Goal: Task Accomplishment & Management: Manage account settings

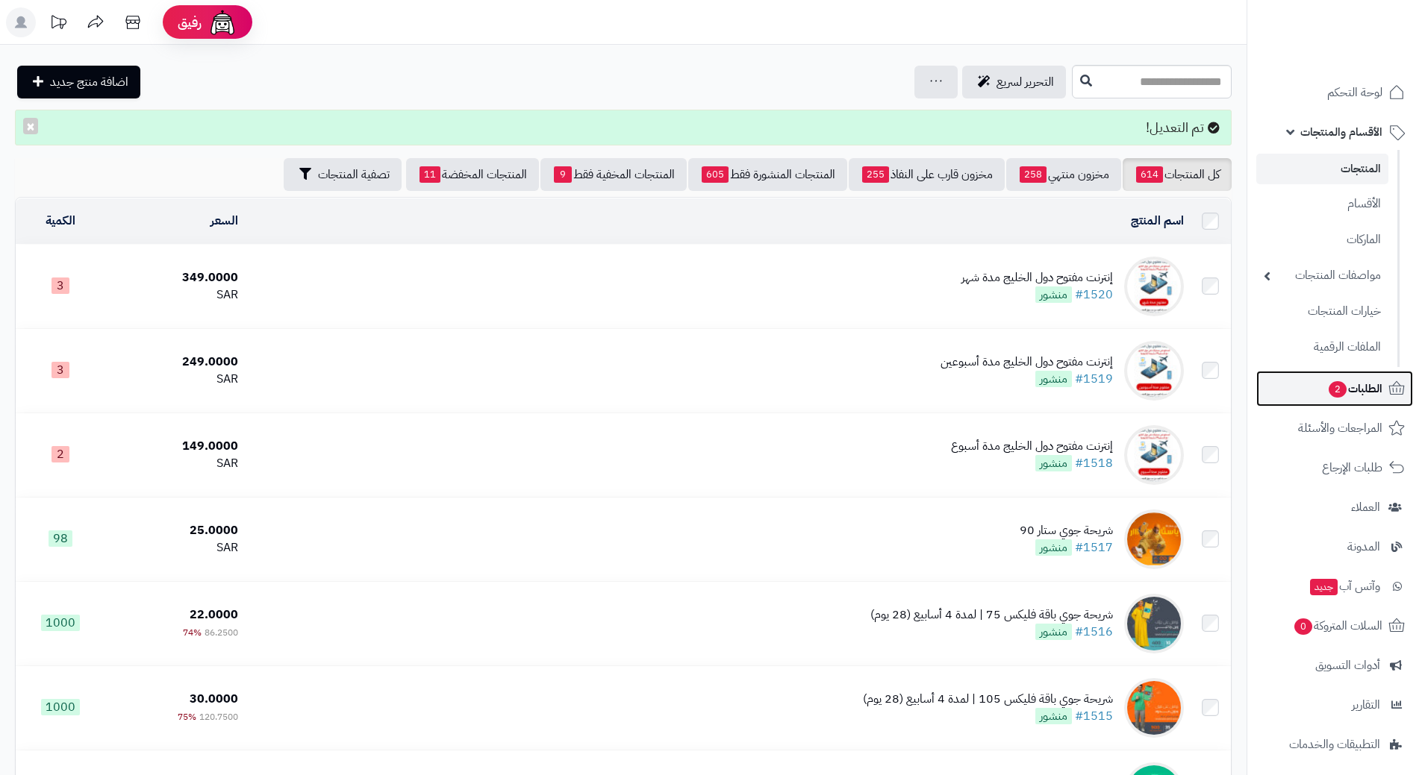
click at [1316, 395] on link "الطلبات 2" at bounding box center [1334, 389] width 157 height 36
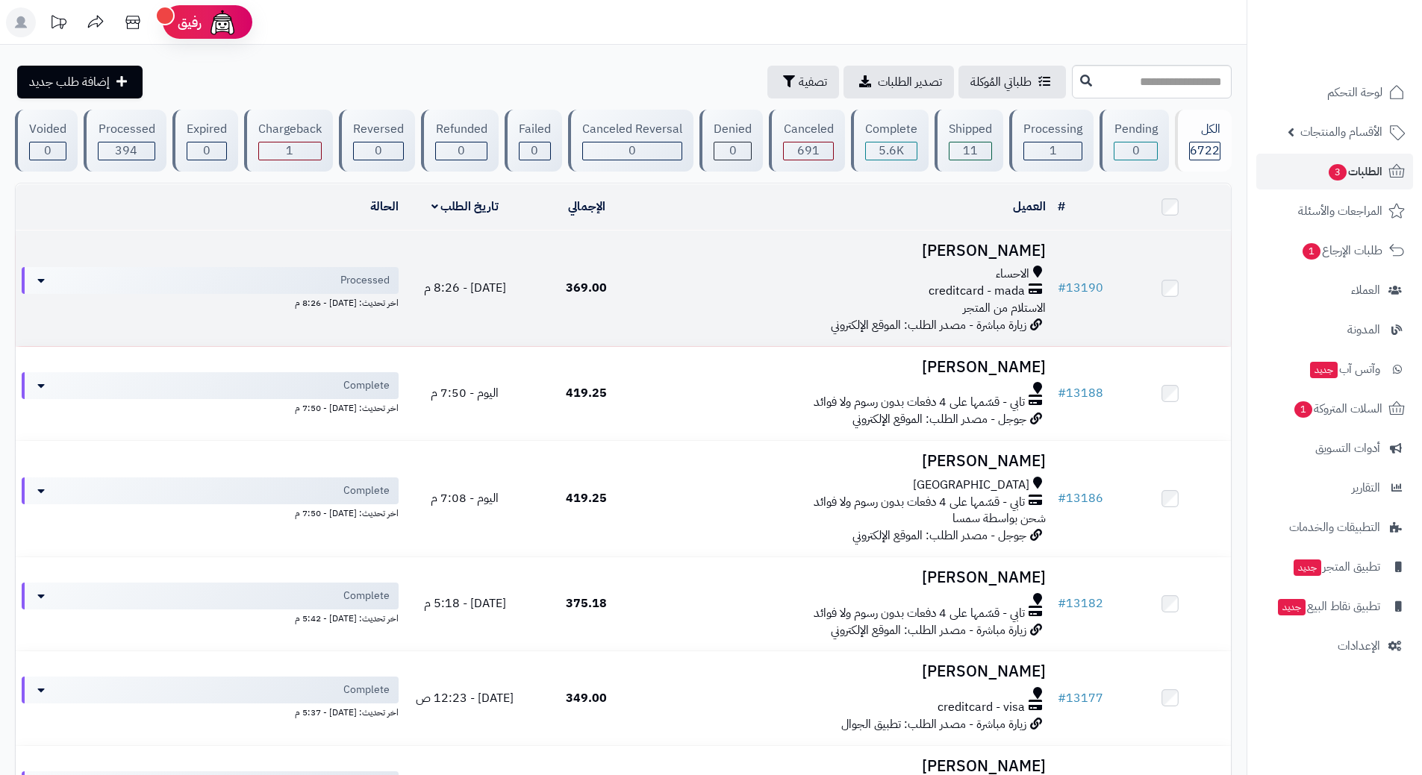
click at [690, 294] on div "creditcard - mada" at bounding box center [849, 291] width 393 height 17
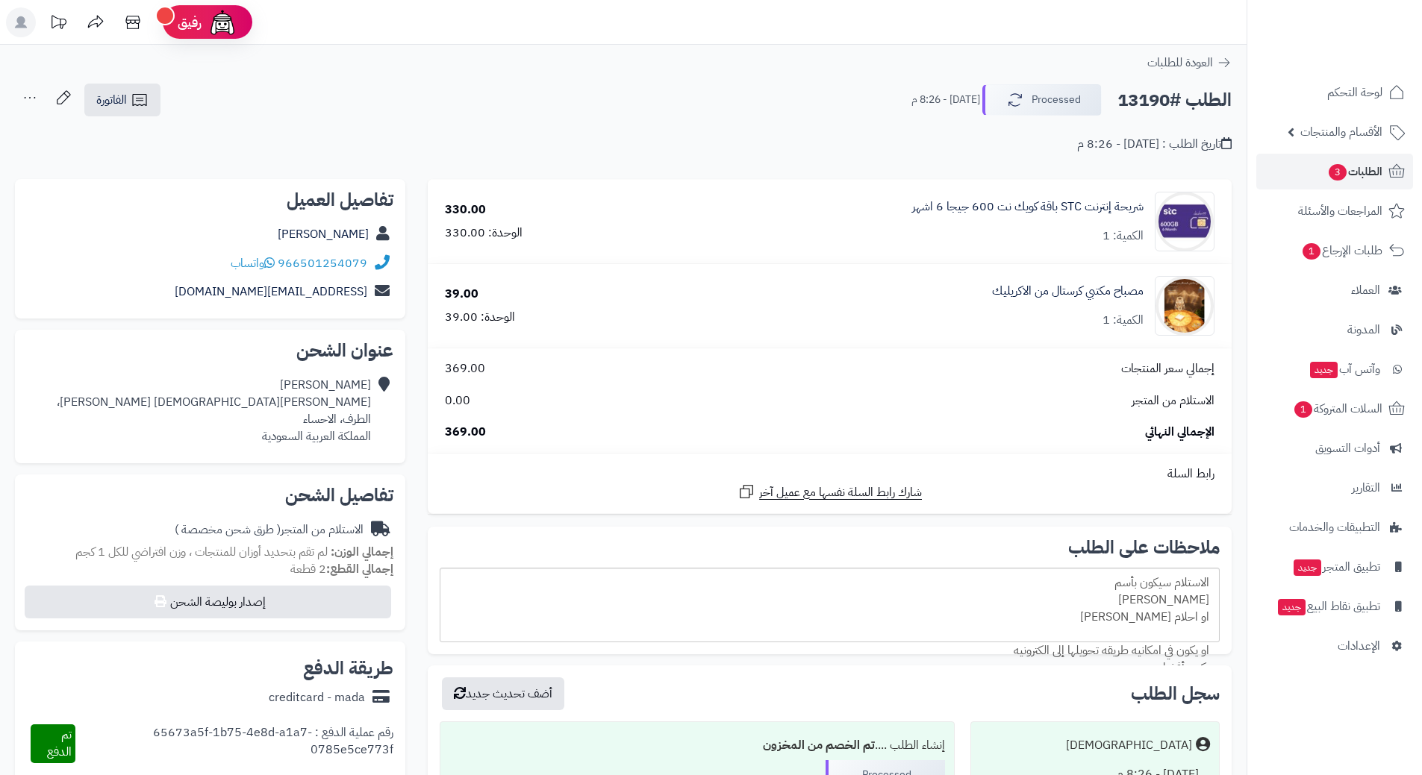
click at [1169, 98] on h2 "الطلب #13190" at bounding box center [1174, 100] width 114 height 31
click at [1169, 99] on h2 "الطلب #13190" at bounding box center [1174, 100] width 114 height 31
copy div "الطلب #13190 Processed"
click at [1176, 101] on h2 "الطلب #13190" at bounding box center [1174, 100] width 114 height 31
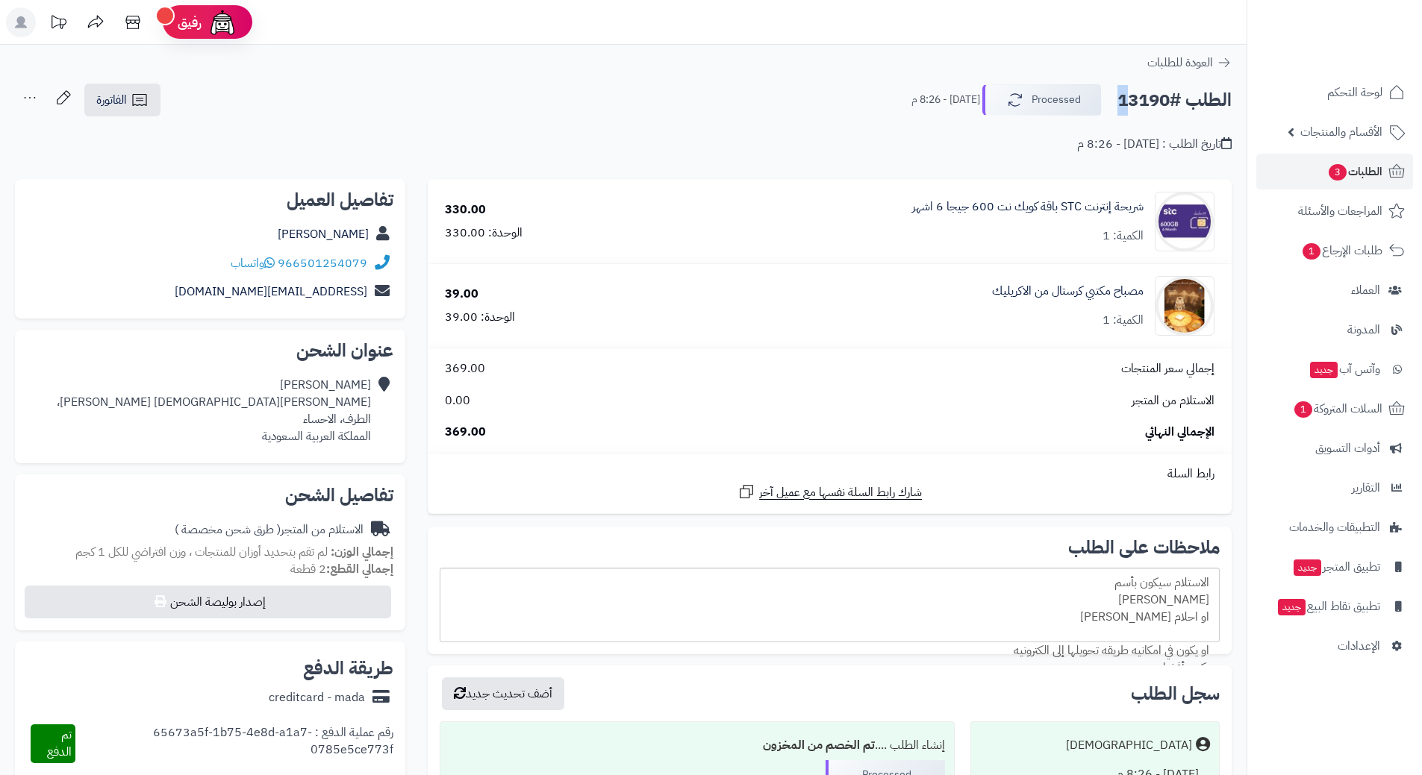
click at [1176, 101] on h2 "الطلب #13190" at bounding box center [1174, 100] width 114 height 31
click at [275, 259] on icon at bounding box center [269, 263] width 10 height 12
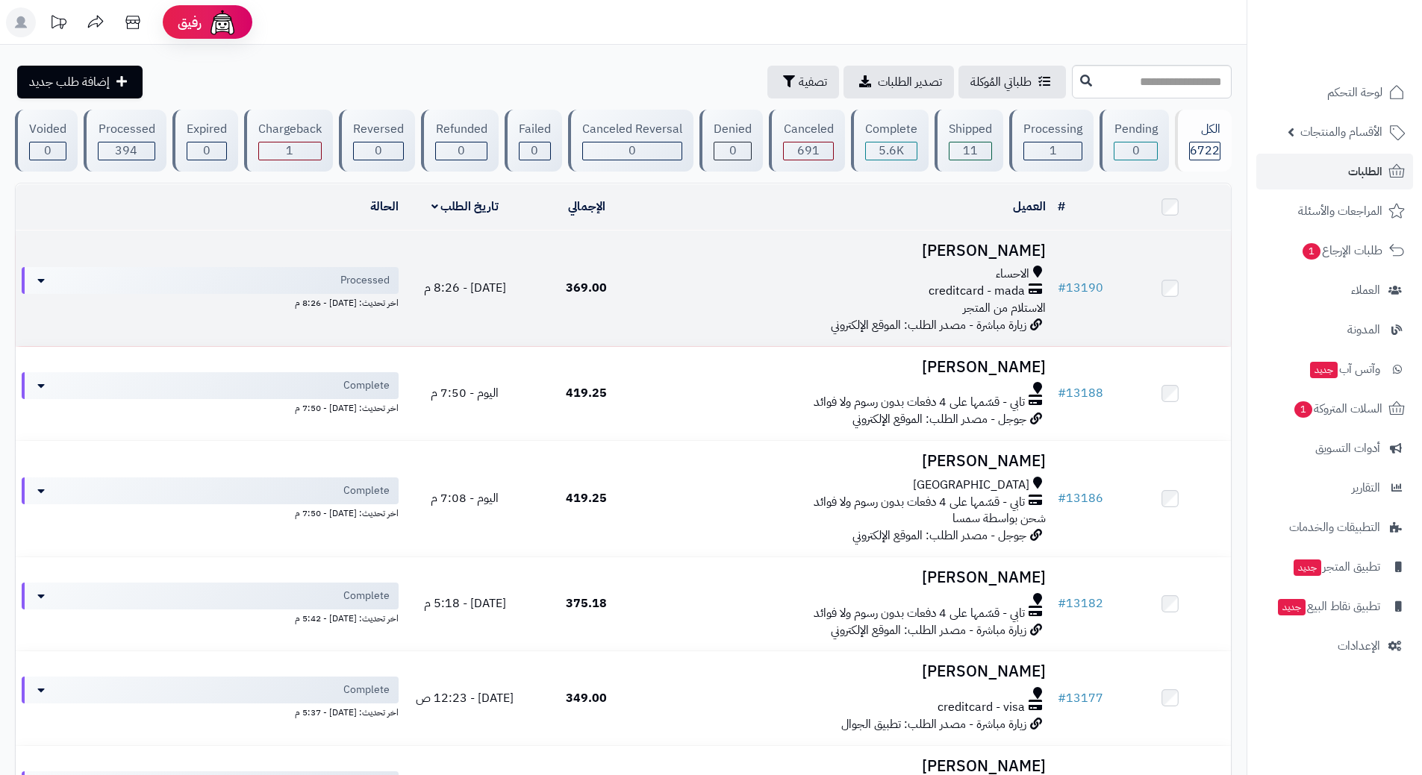
click at [694, 266] on div "الاحساء" at bounding box center [849, 274] width 393 height 17
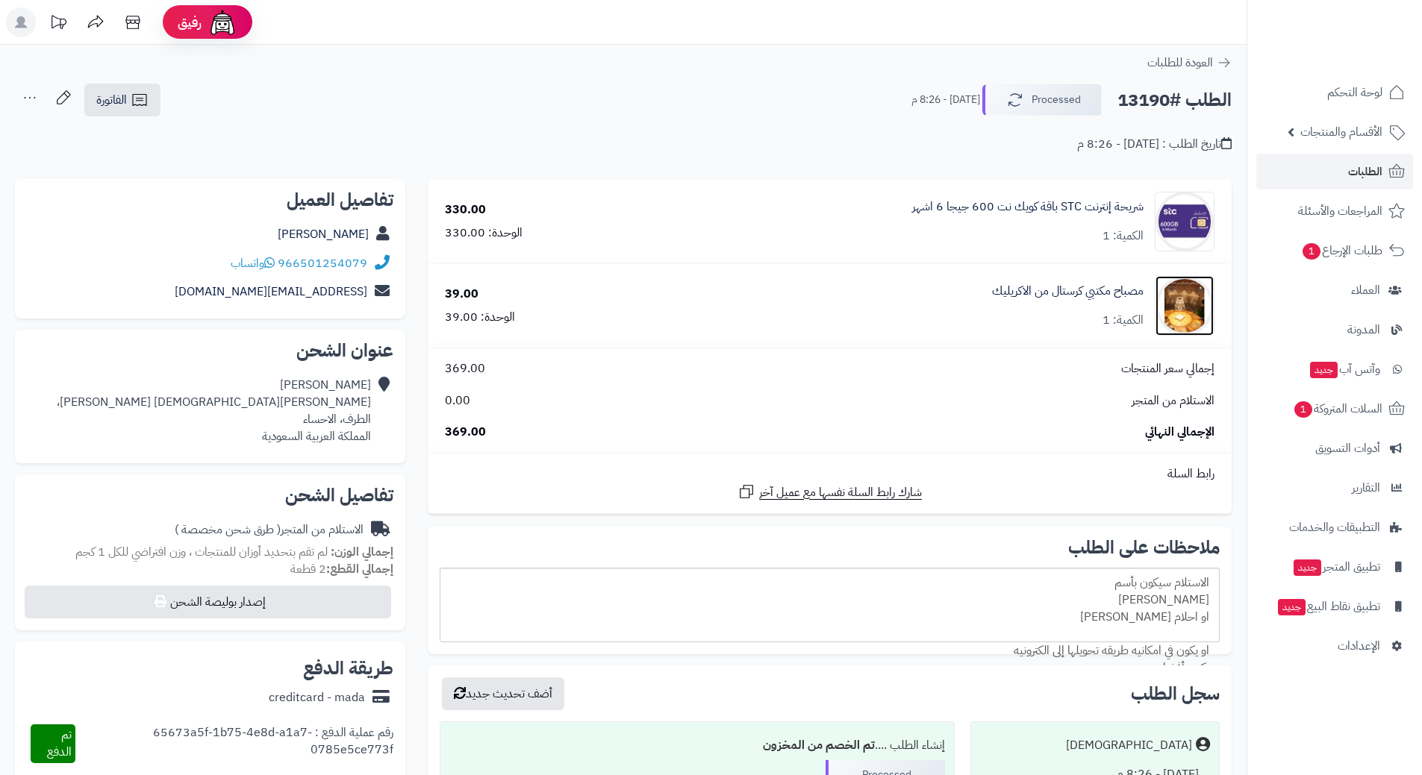
click at [1175, 306] on img at bounding box center [1184, 306] width 58 height 60
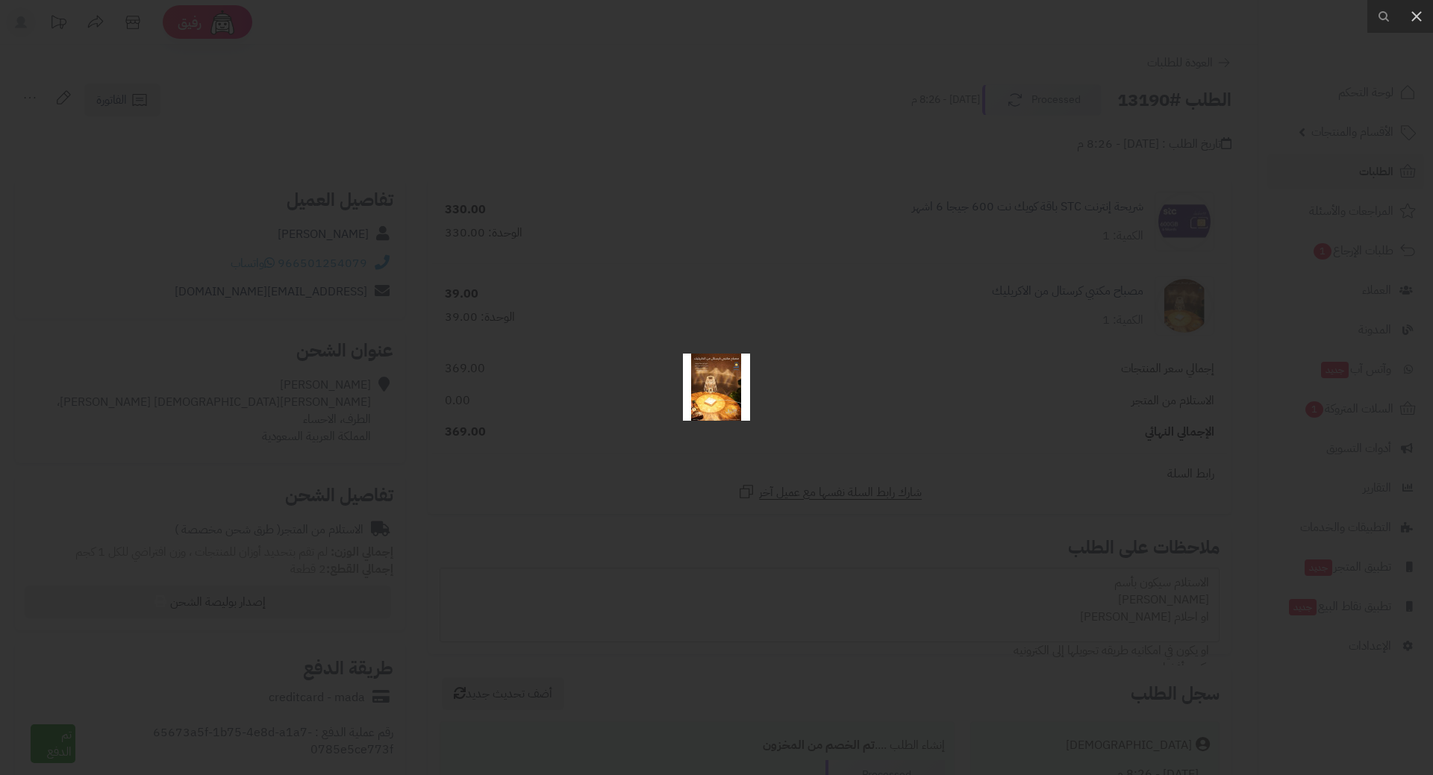
click at [716, 393] on img at bounding box center [716, 387] width 67 height 67
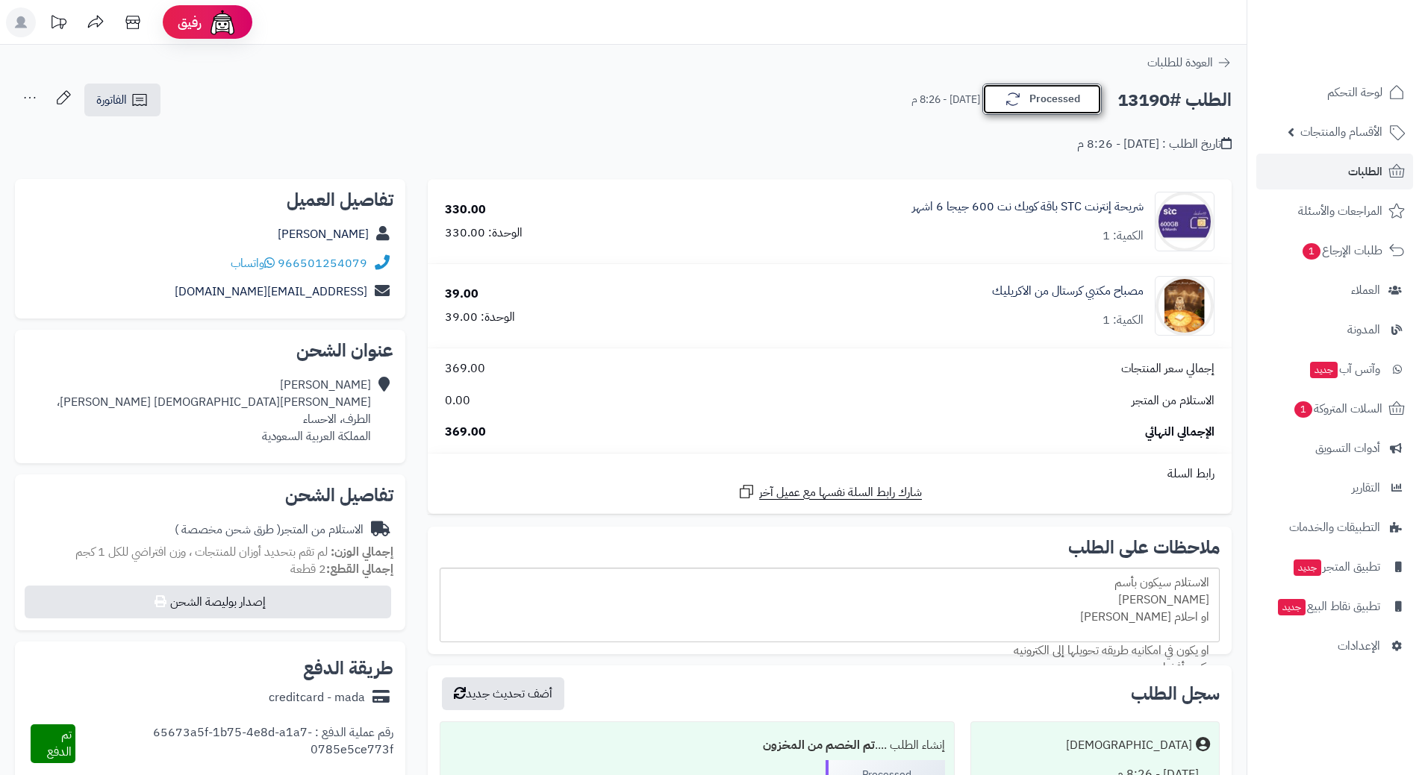
click at [1053, 100] on button "Processed" at bounding box center [1041, 99] width 119 height 31
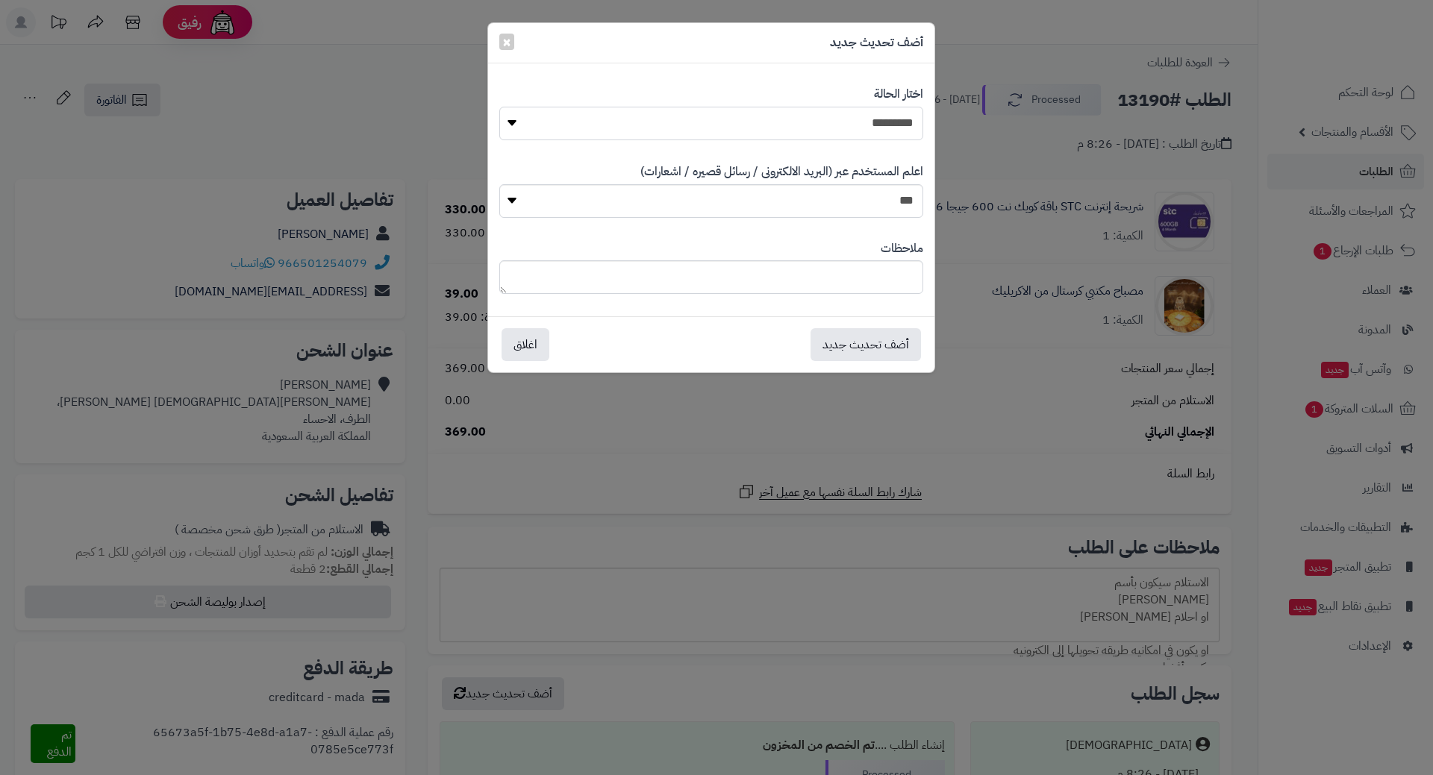
click at [872, 113] on select "**********" at bounding box center [711, 124] width 424 height 34
select select "*"
click at [499, 107] on select "**********" at bounding box center [711, 124] width 424 height 34
click at [875, 341] on button "أضف تحديث جديد" at bounding box center [865, 344] width 110 height 33
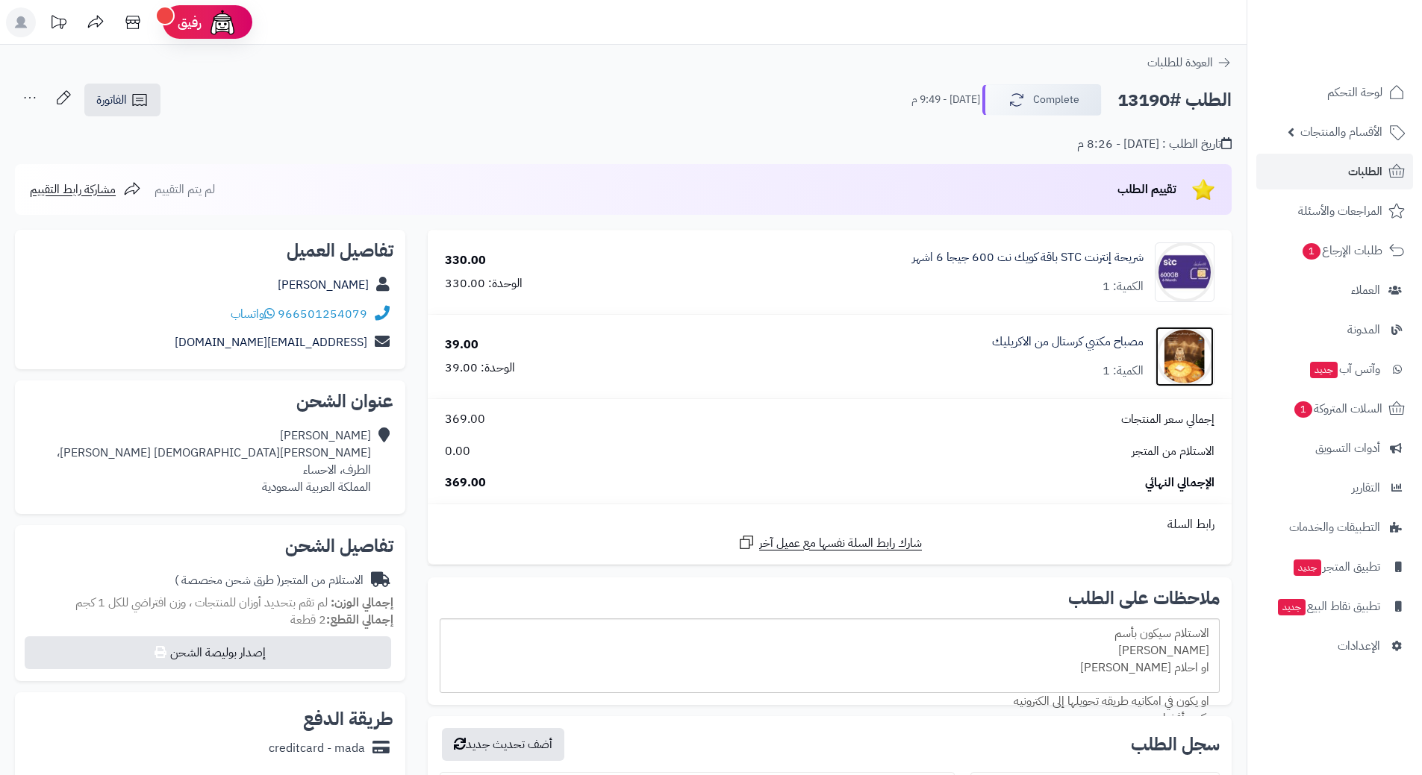
click at [1170, 378] on img at bounding box center [1184, 357] width 58 height 60
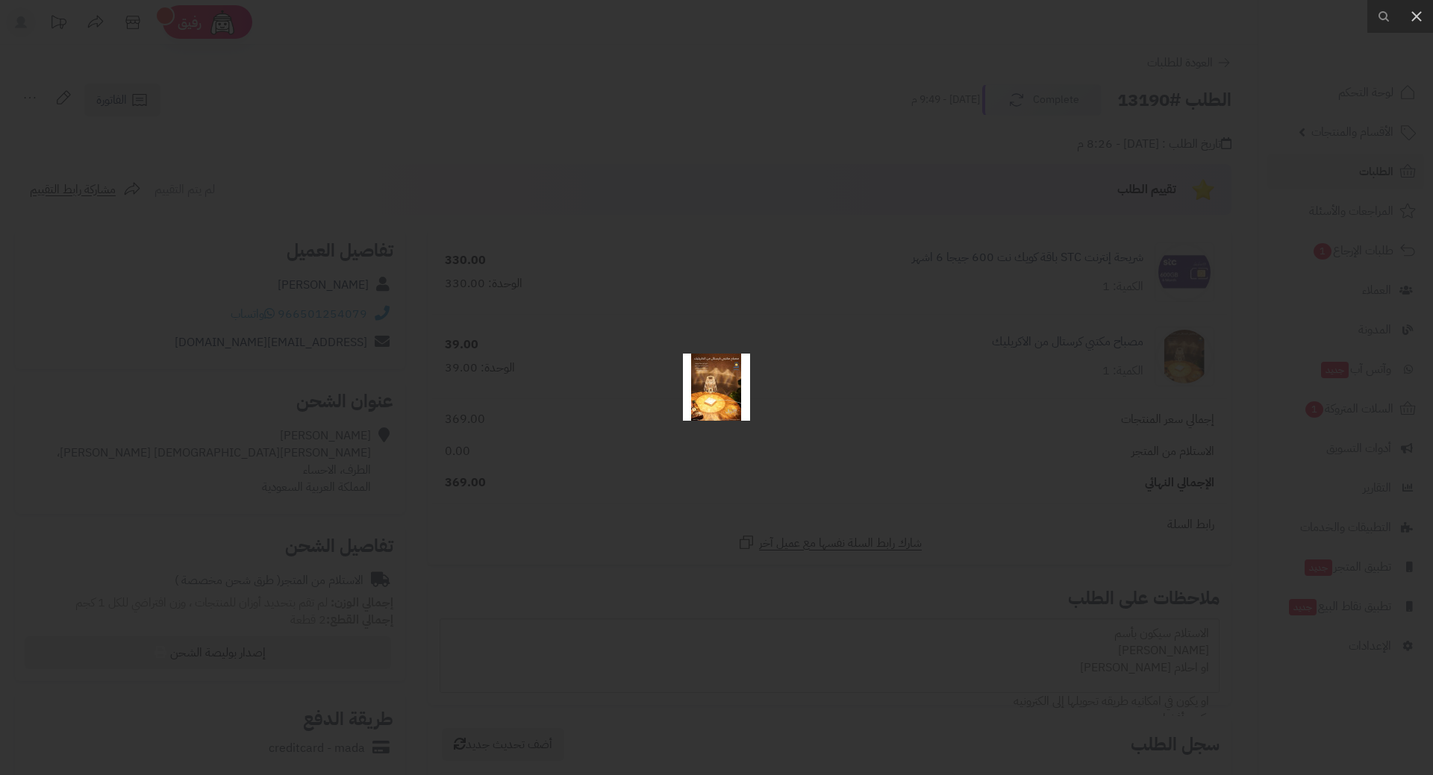
click at [729, 384] on img at bounding box center [716, 387] width 67 height 67
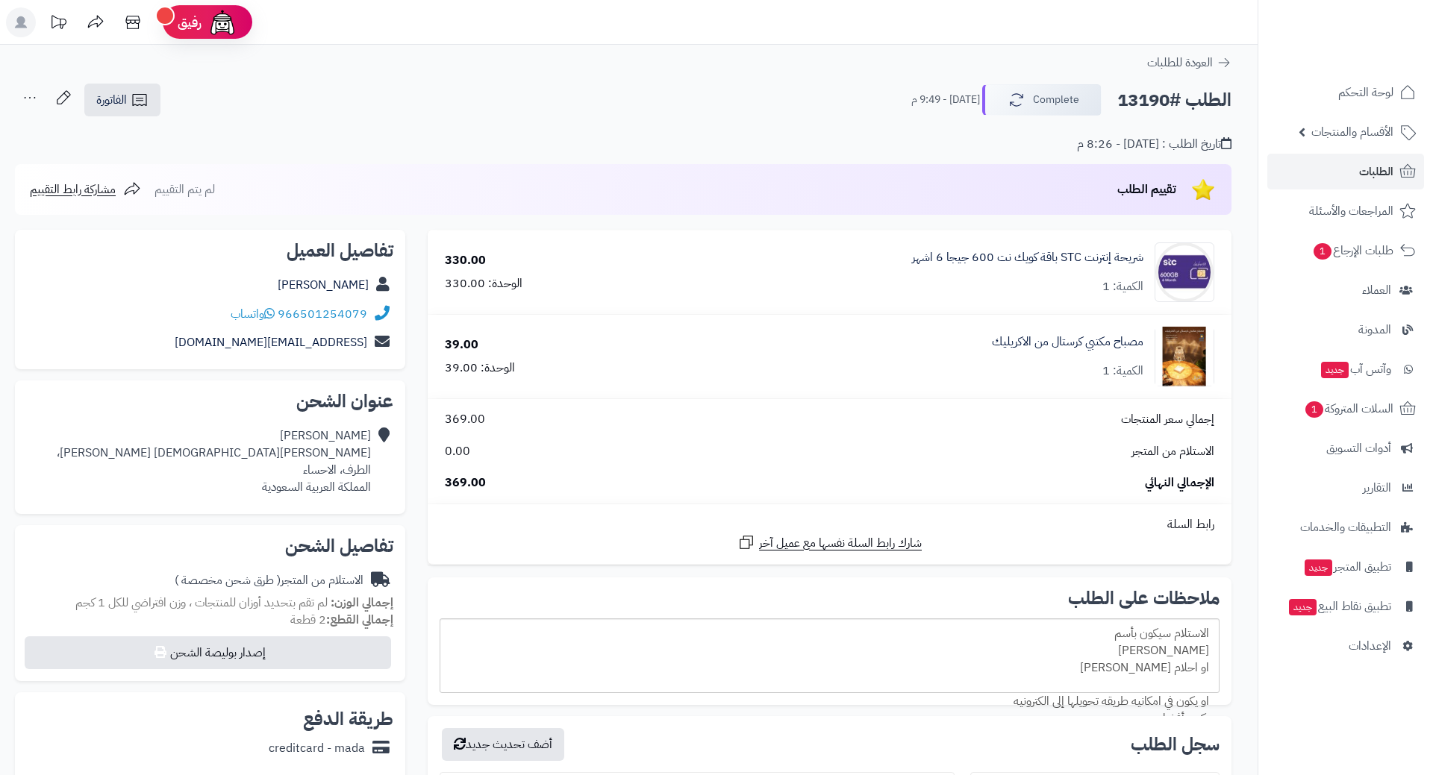
click at [729, 384] on div at bounding box center [716, 387] width 1433 height 775
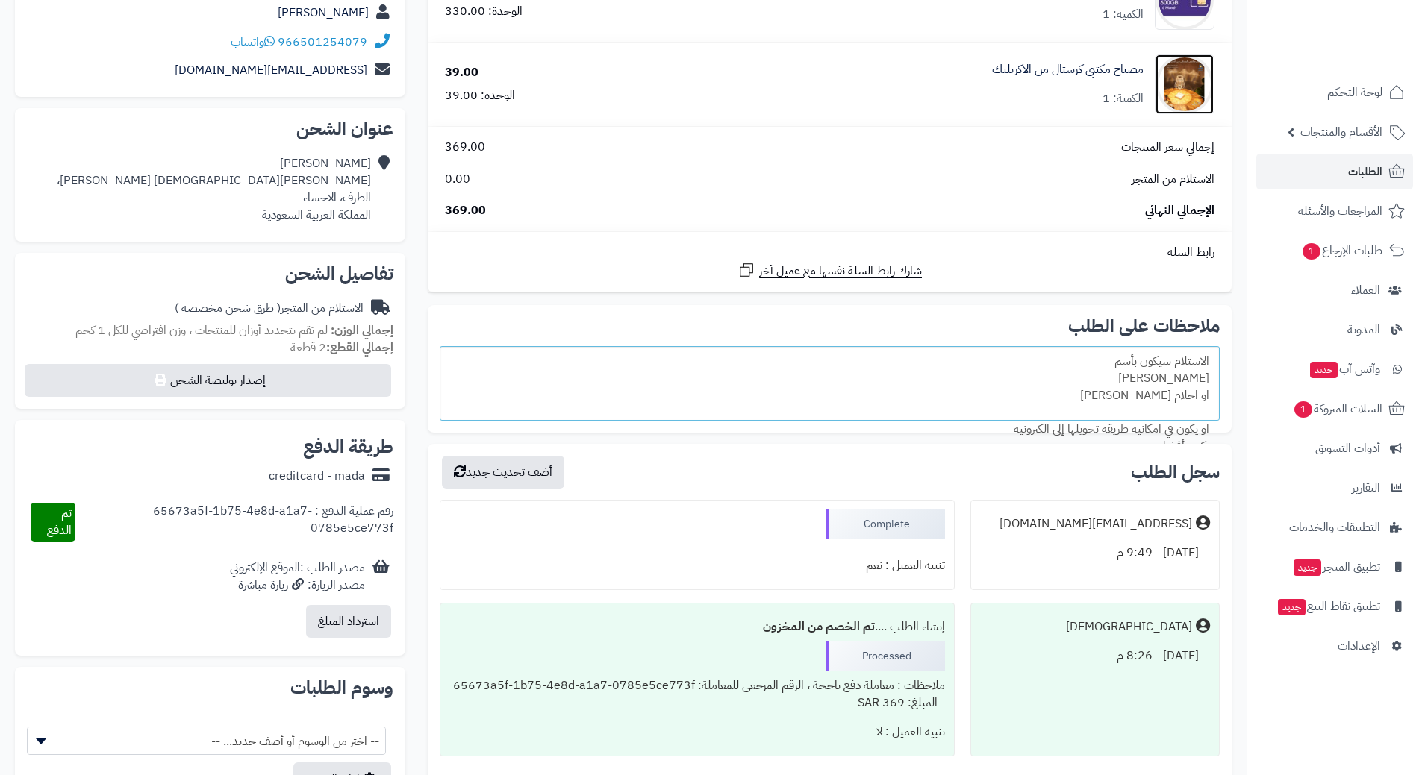
scroll to position [298, 0]
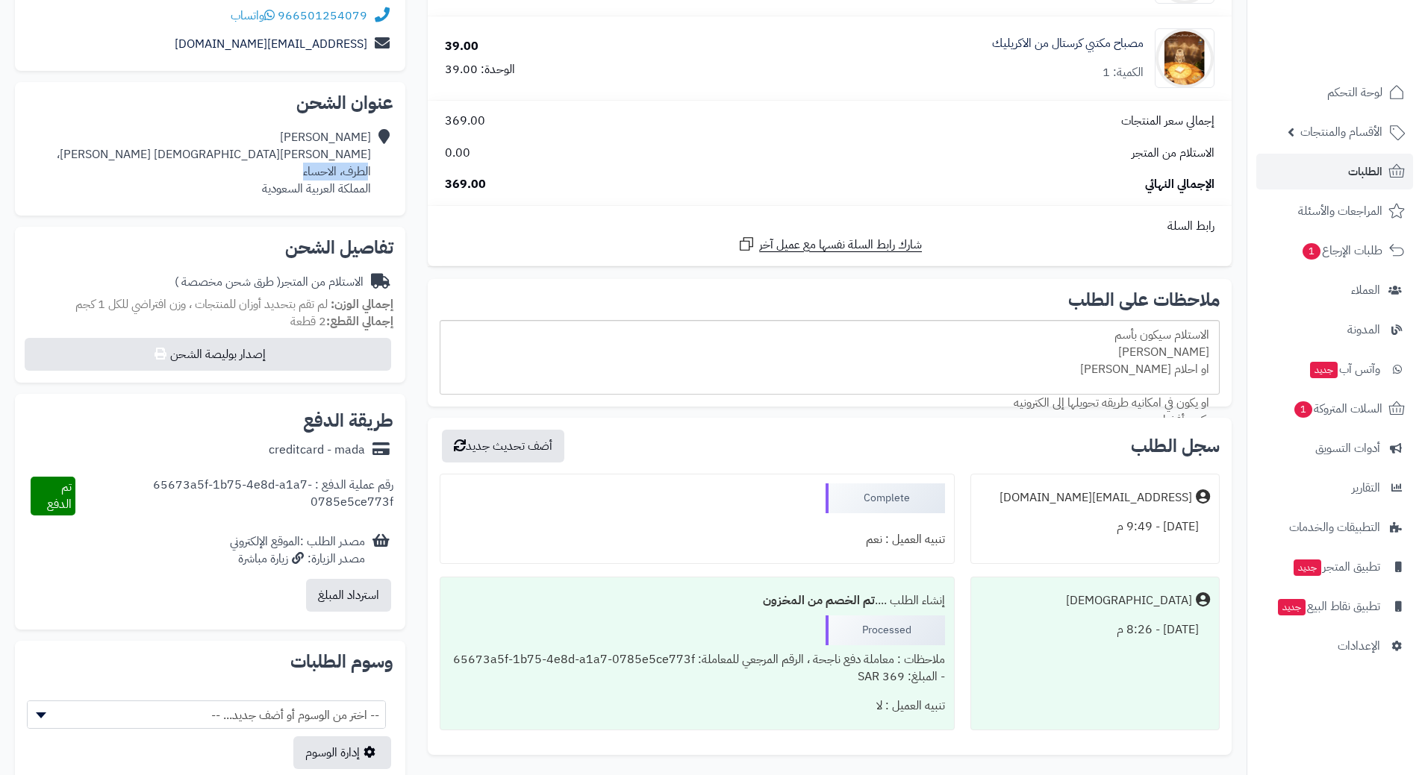
drag, startPoint x: 369, startPoint y: 167, endPoint x: 252, endPoint y: 170, distance: 117.2
click at [254, 171] on div "ابراهيم الياسين خلف مسجد بلال بن رباح، الطرف، الاحساء المملكة العربية السعودية" at bounding box center [210, 163] width 366 height 80
click at [230, 162] on div "ابراهيم الياسين خلف مسجد بلال بن رباح، الطرف، الاحساء المملكة العربية السعودية" at bounding box center [210, 163] width 366 height 80
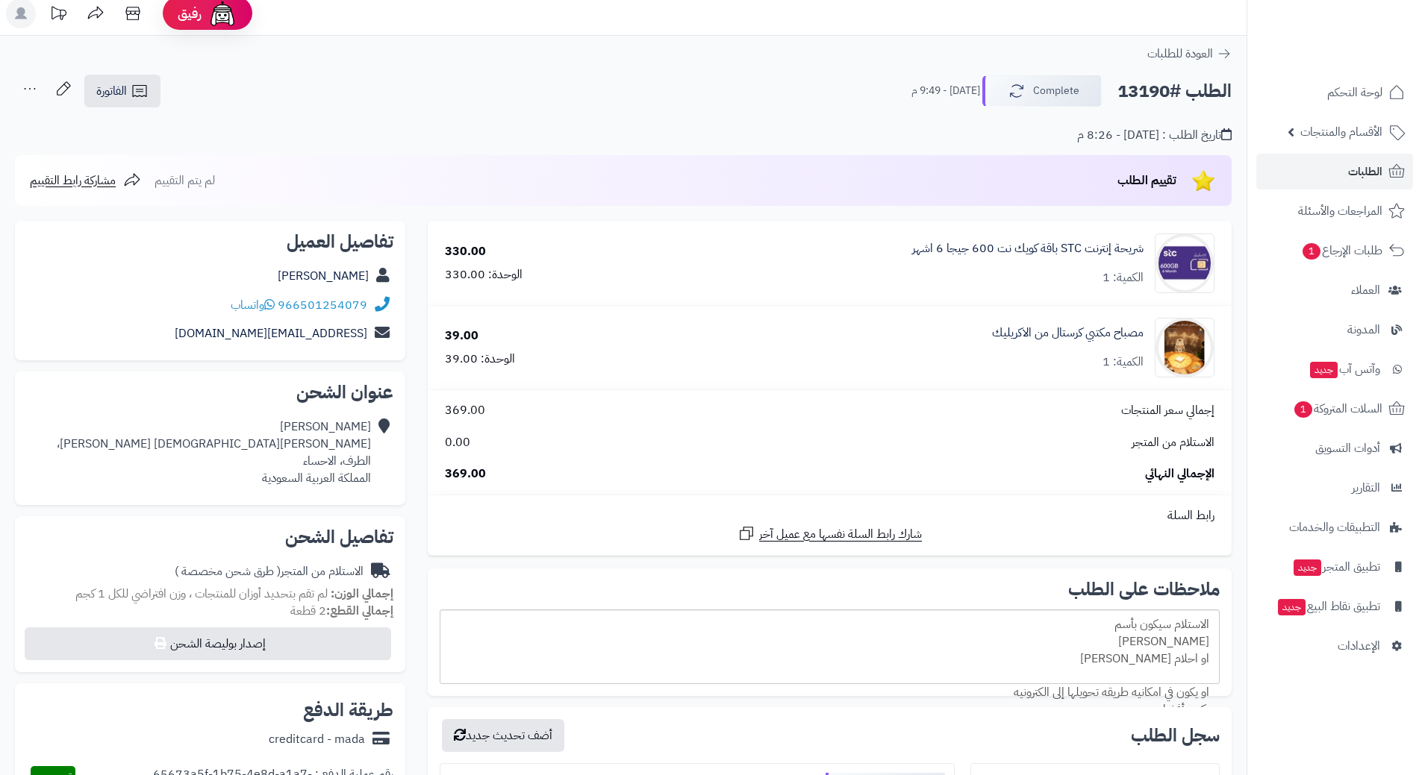
scroll to position [0, 0]
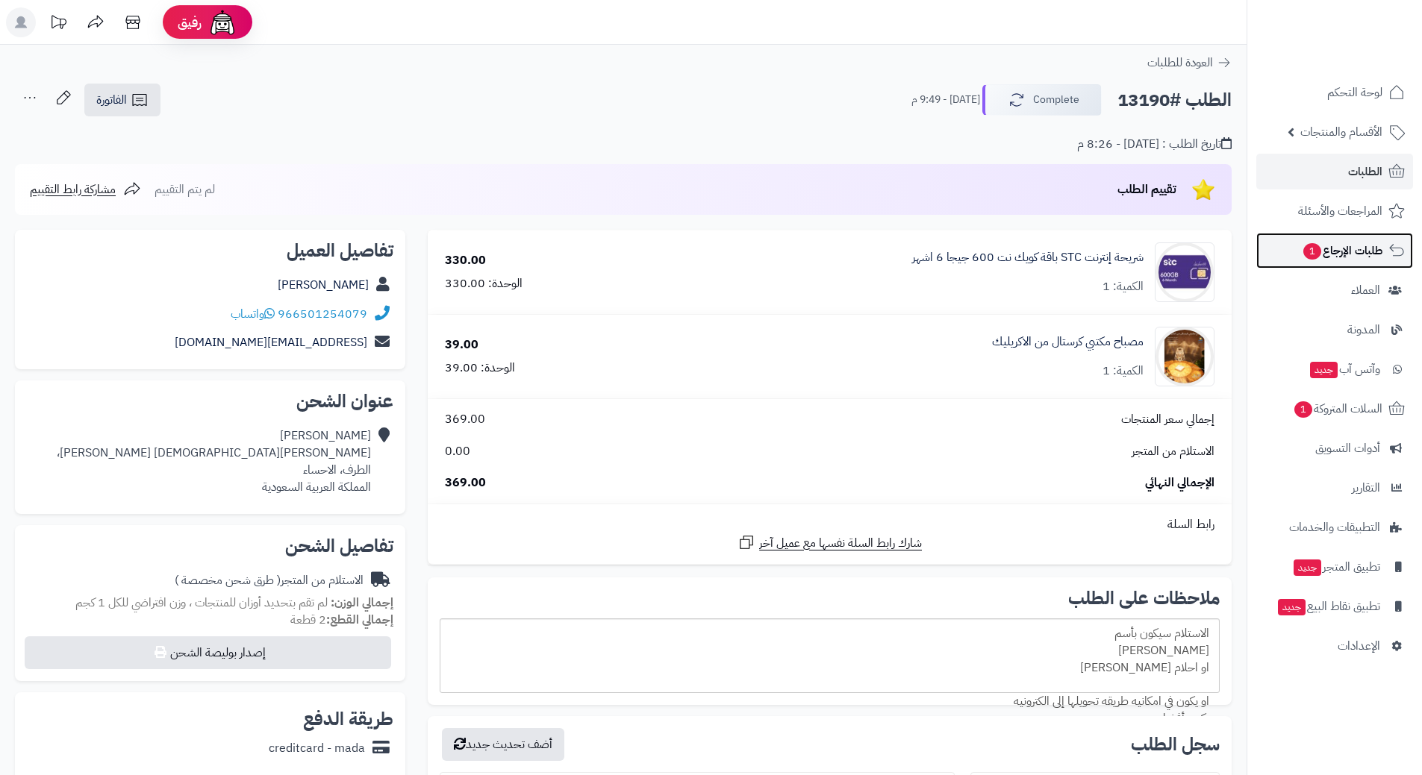
click at [1336, 263] on link "طلبات الإرجاع 1" at bounding box center [1334, 251] width 157 height 36
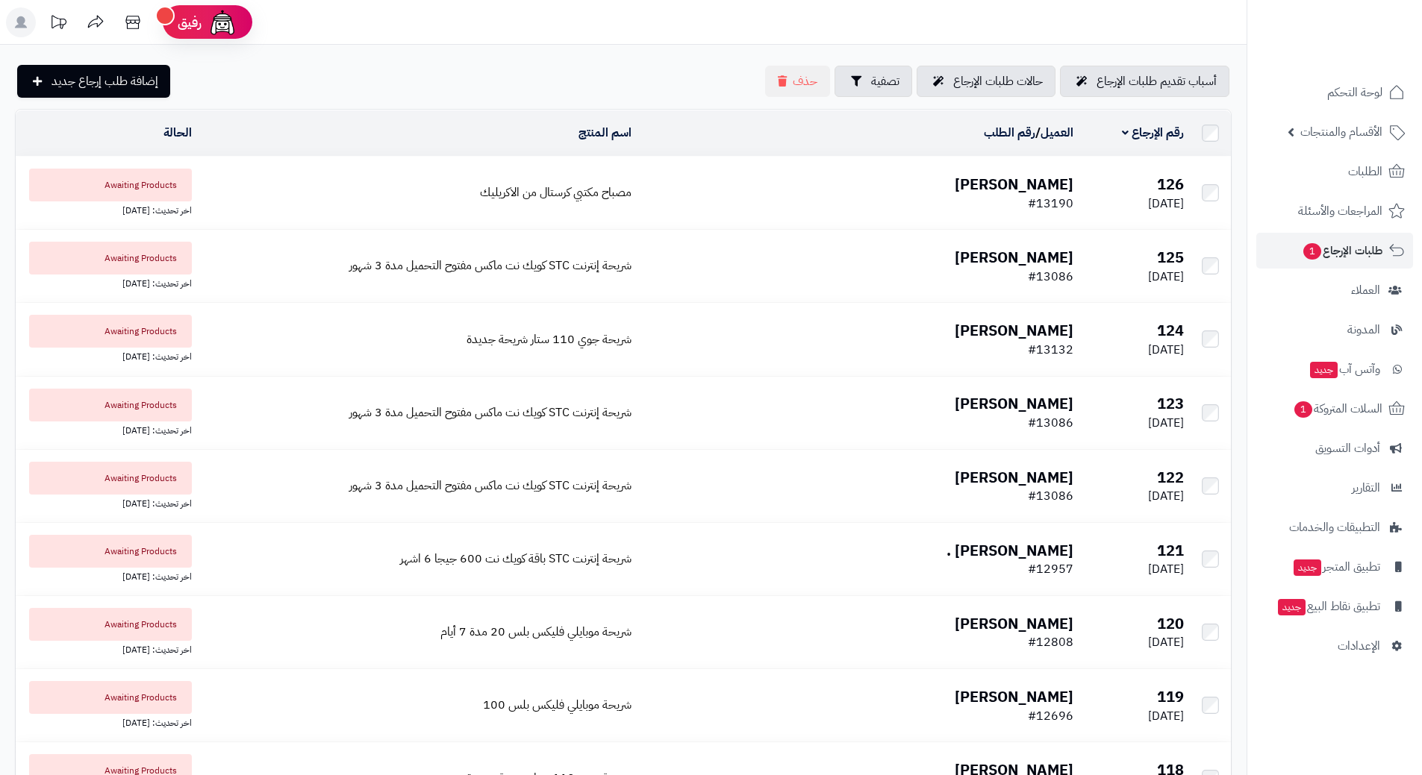
click at [817, 212] on td "[PERSON_NAME] #13190" at bounding box center [858, 193] width 442 height 72
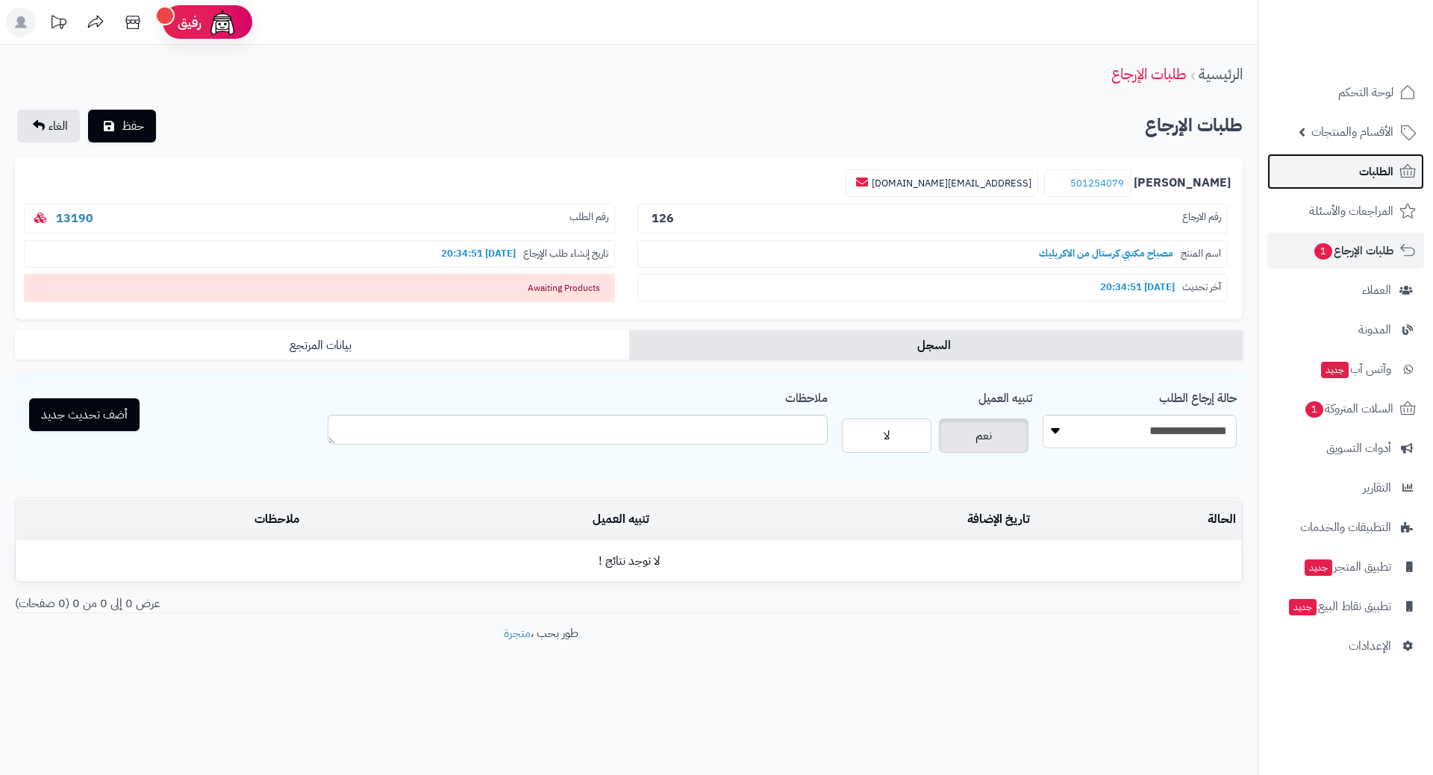
click at [1339, 174] on link "الطلبات" at bounding box center [1345, 172] width 157 height 36
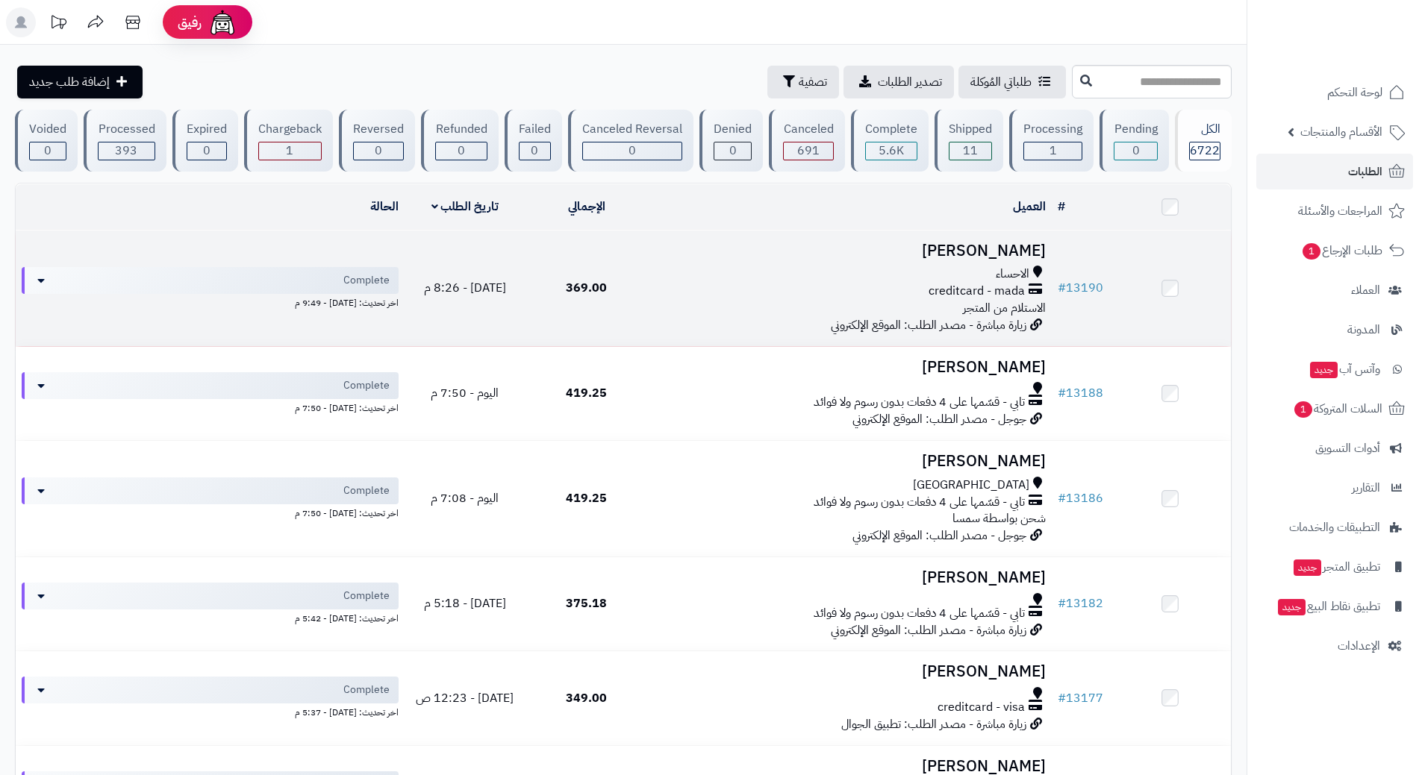
click at [689, 254] on h3 "[PERSON_NAME]" at bounding box center [849, 251] width 393 height 17
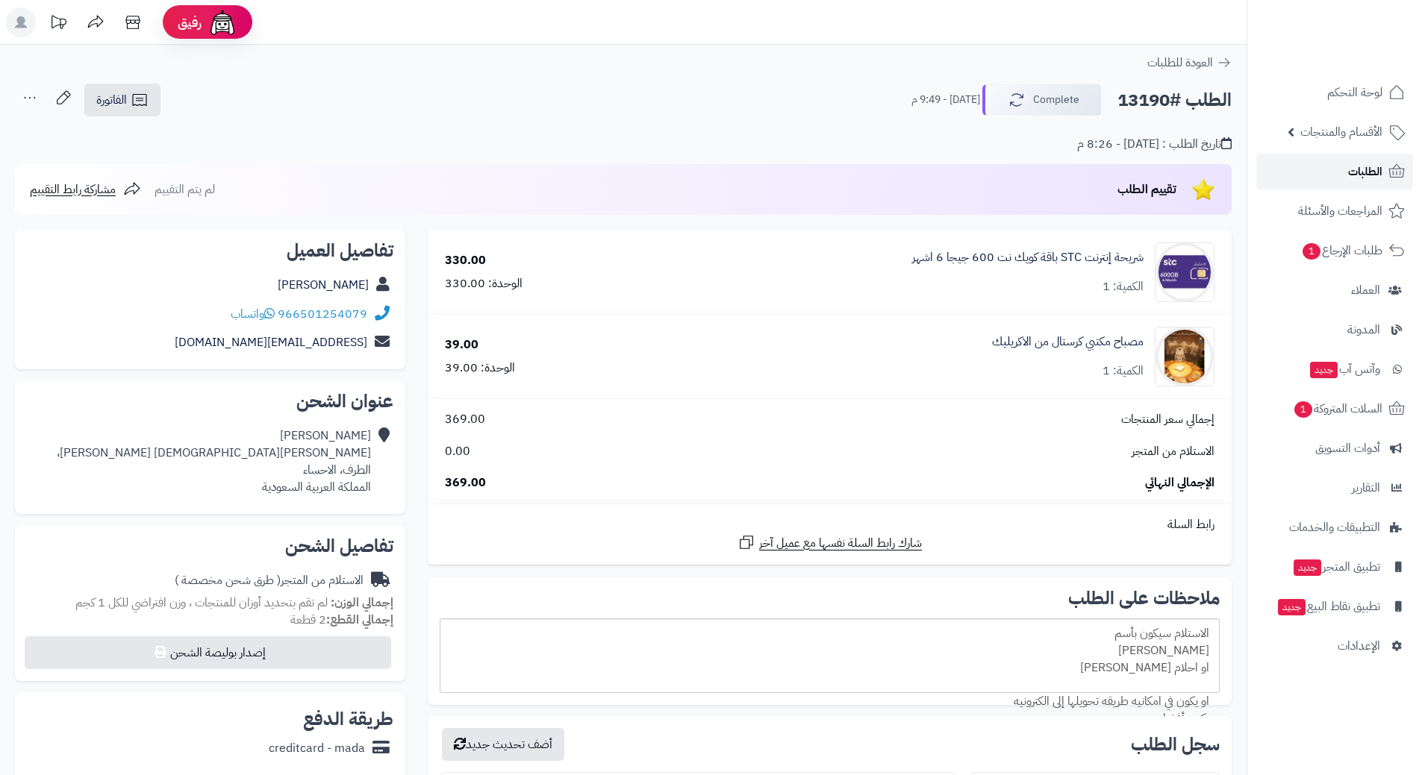
click at [1365, 164] on span "الطلبات" at bounding box center [1365, 171] width 34 height 21
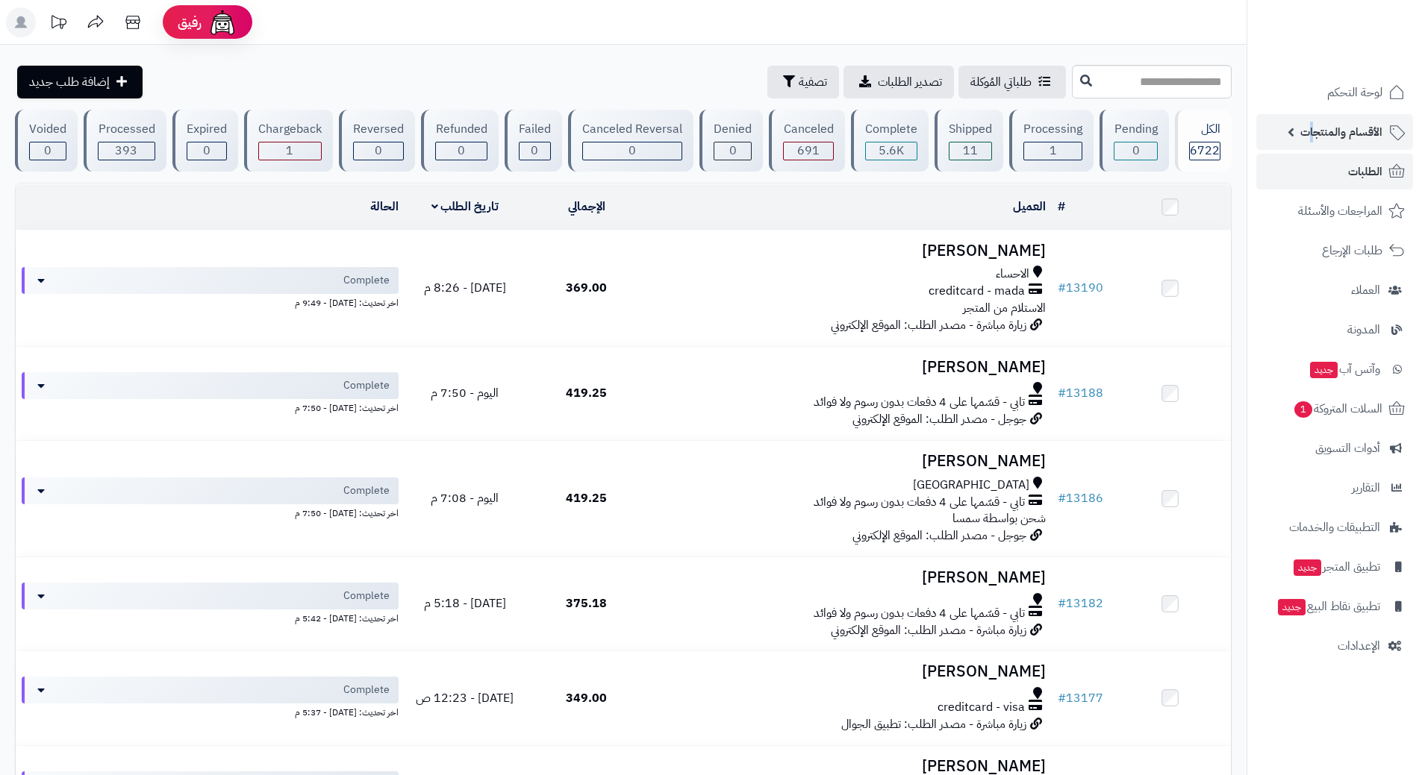
click at [1313, 133] on span "الأقسام والمنتجات" at bounding box center [1341, 132] width 82 height 21
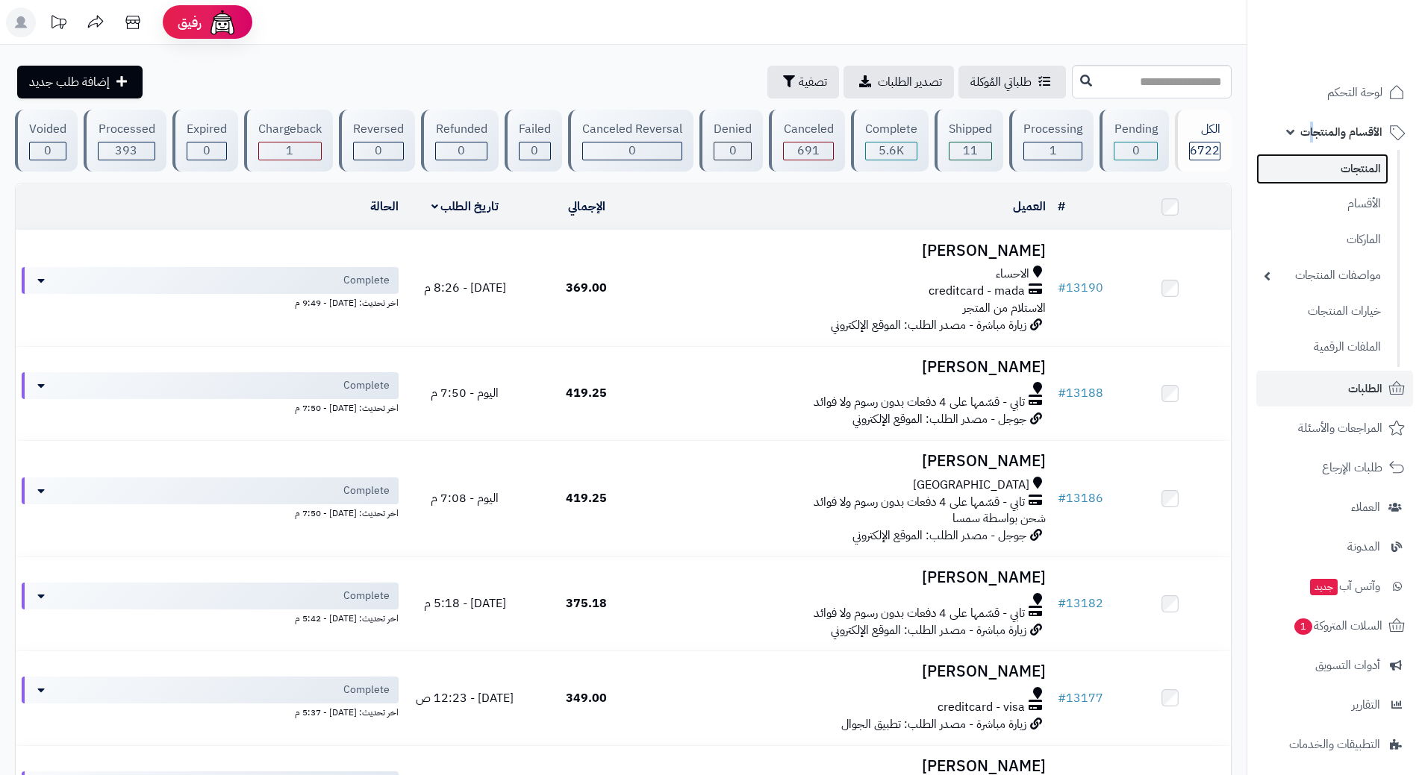
click at [1312, 179] on link "المنتجات" at bounding box center [1322, 169] width 132 height 31
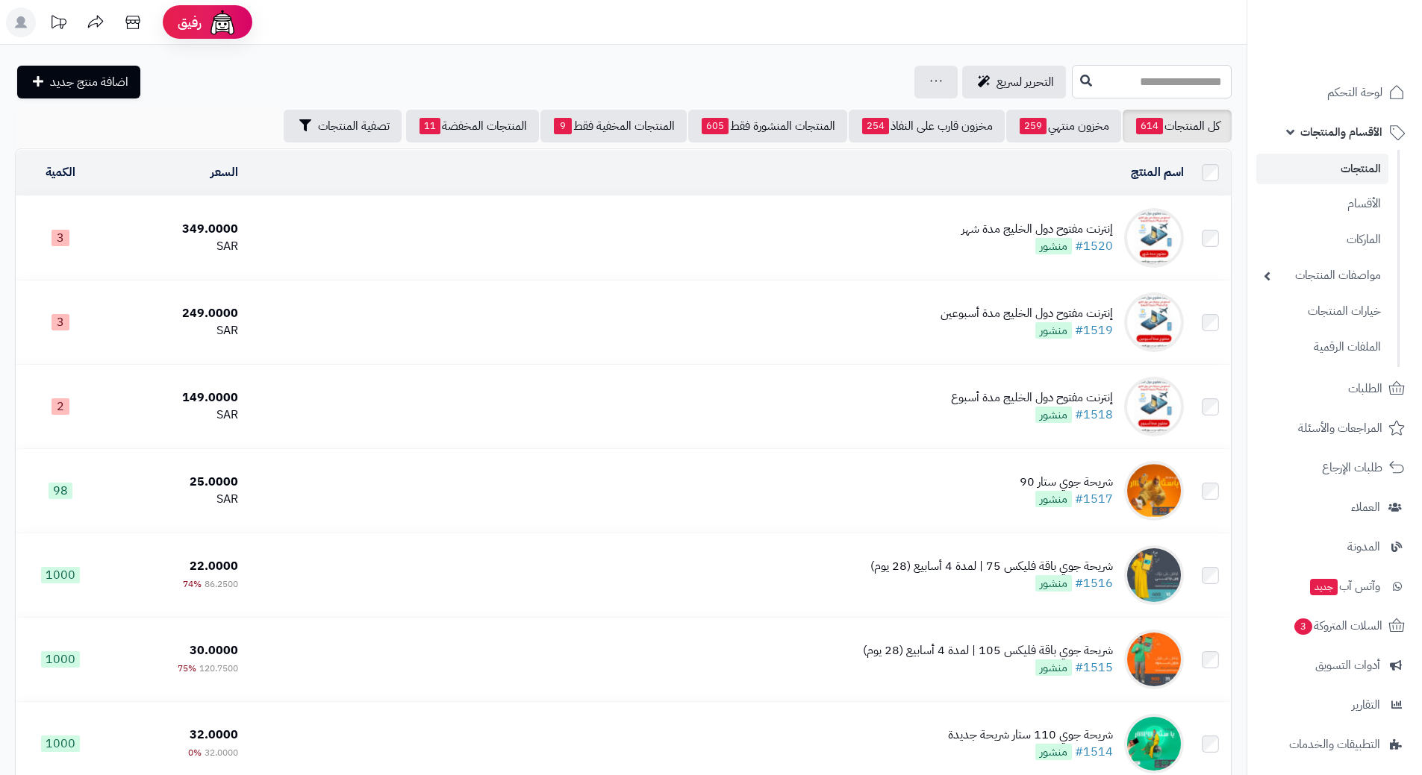
click at [1120, 80] on input "text" at bounding box center [1152, 82] width 160 height 34
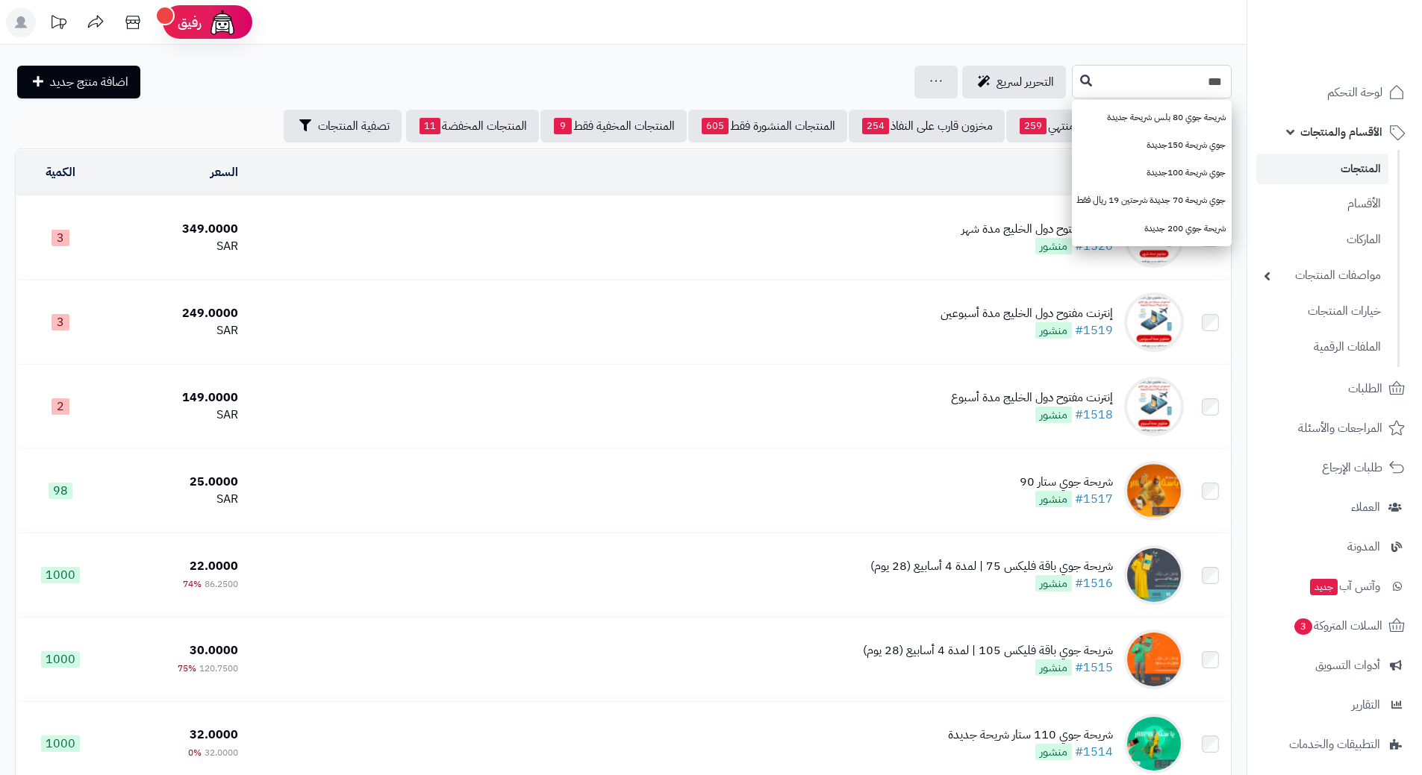
type input "***"
click at [1080, 78] on icon at bounding box center [1086, 80] width 12 height 12
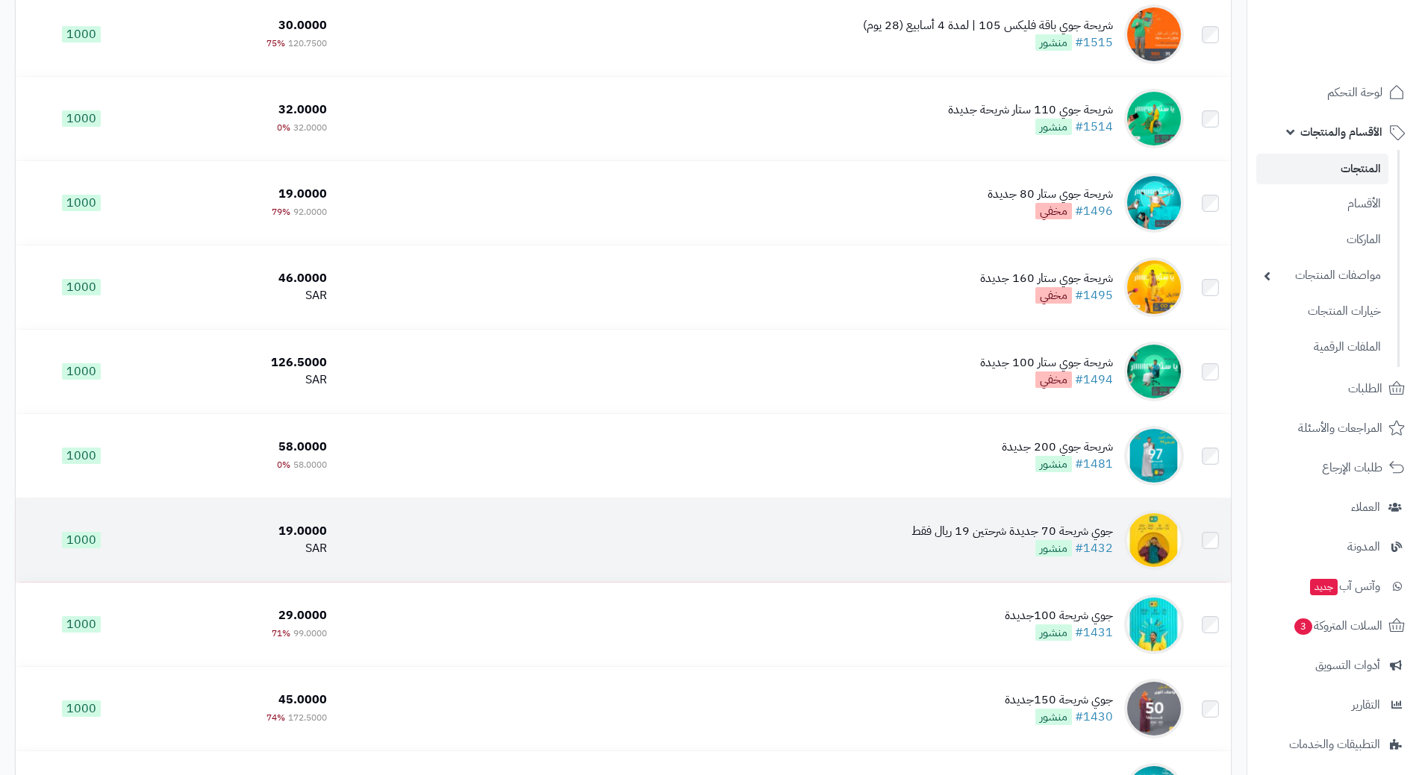
click at [609, 519] on td "جوي شريحة 70 جديدة شرحتين 19 ريال فقط #1432 منشور" at bounding box center [761, 540] width 857 height 84
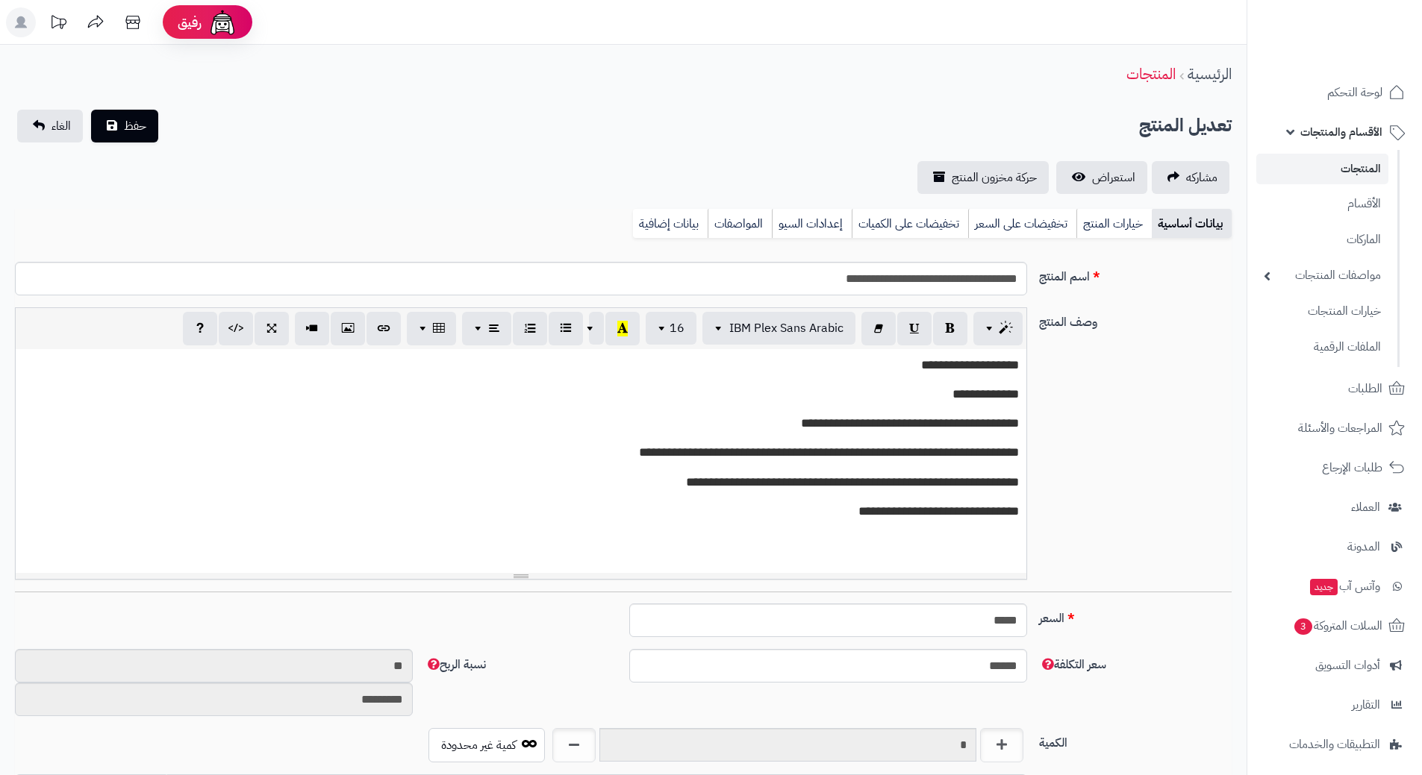
scroll to position [1298, 0]
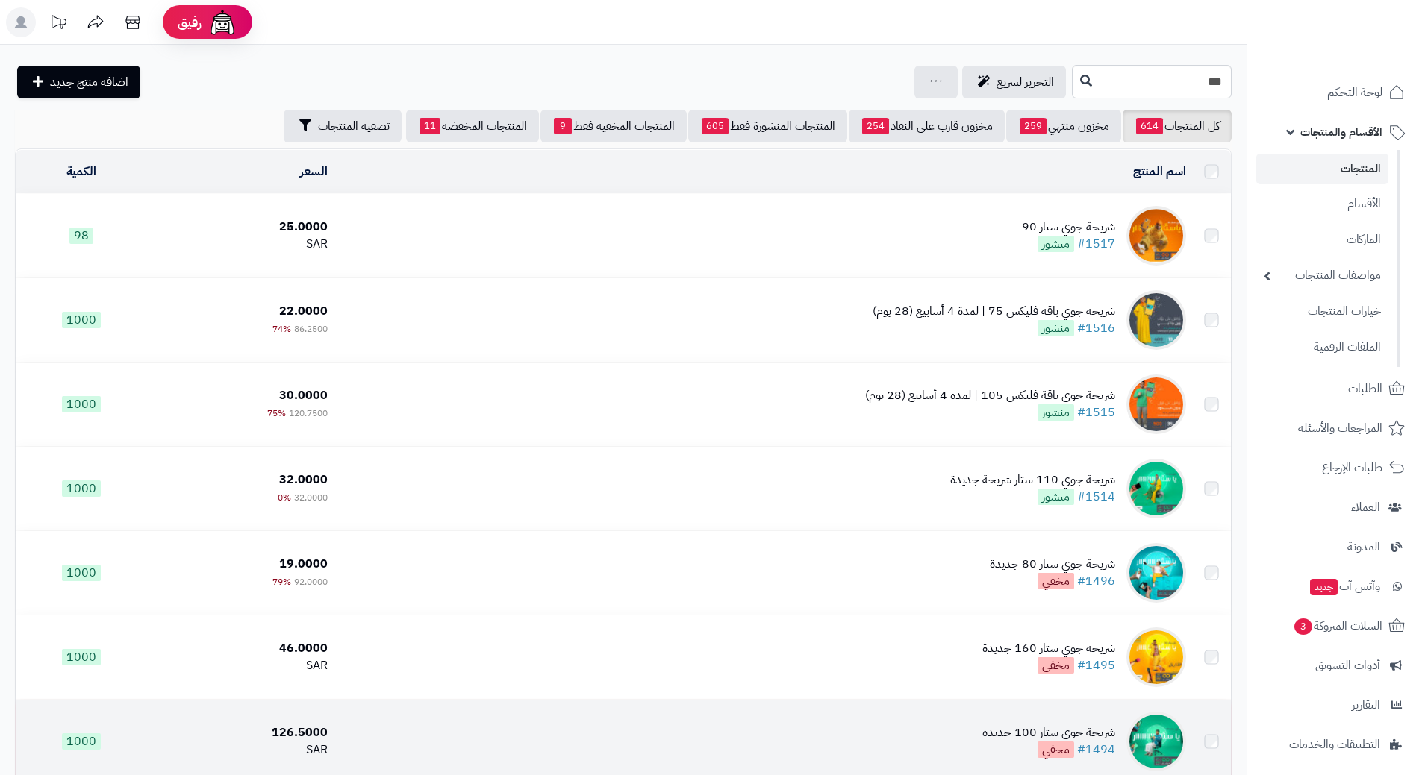
scroll to position [373, 0]
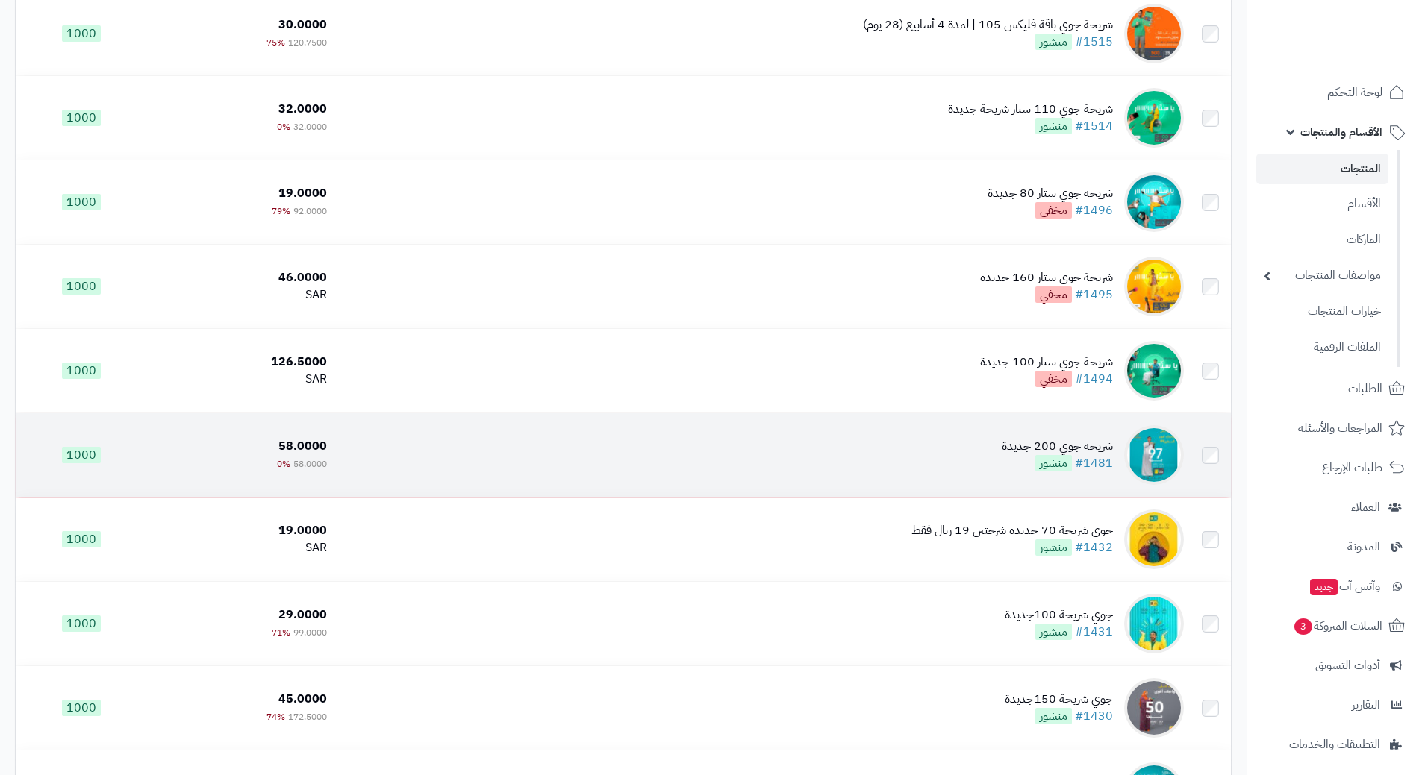
click at [741, 433] on td "شريحة جوي 200 جديدة #1481 منشور" at bounding box center [761, 455] width 857 height 84
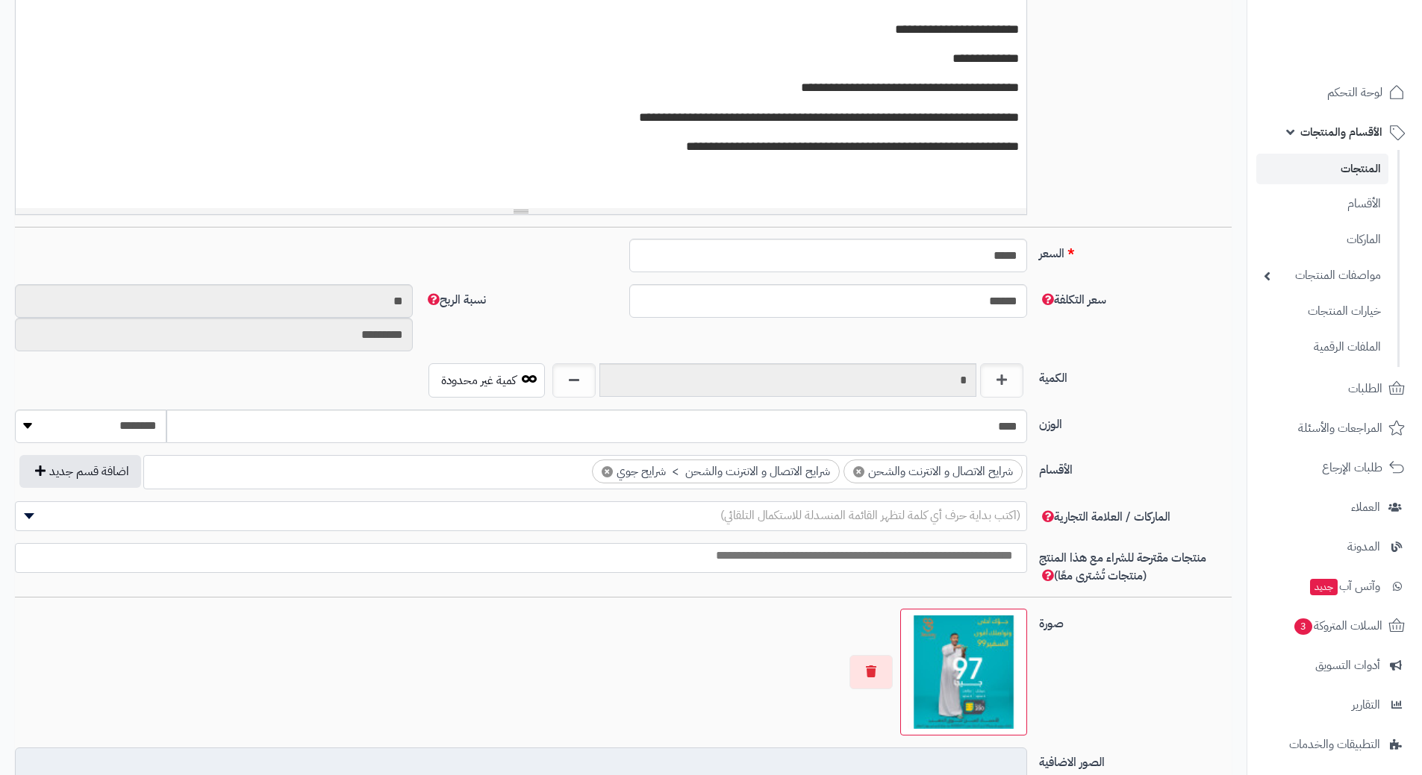
scroll to position [657, 0]
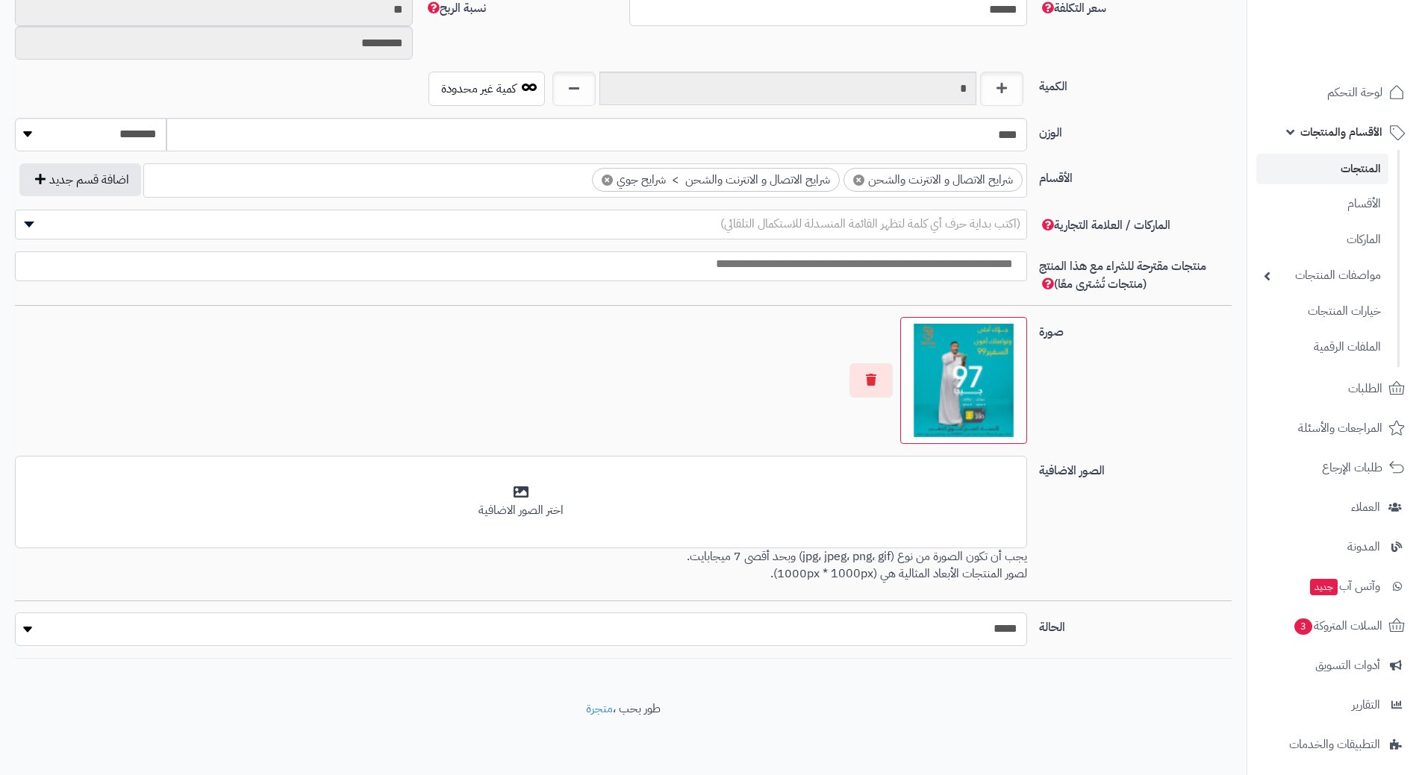
click at [936, 623] on select "***** ****" at bounding box center [521, 630] width 1012 height 34
select select "*"
click at [15, 613] on select "***** ****" at bounding box center [521, 630] width 1012 height 34
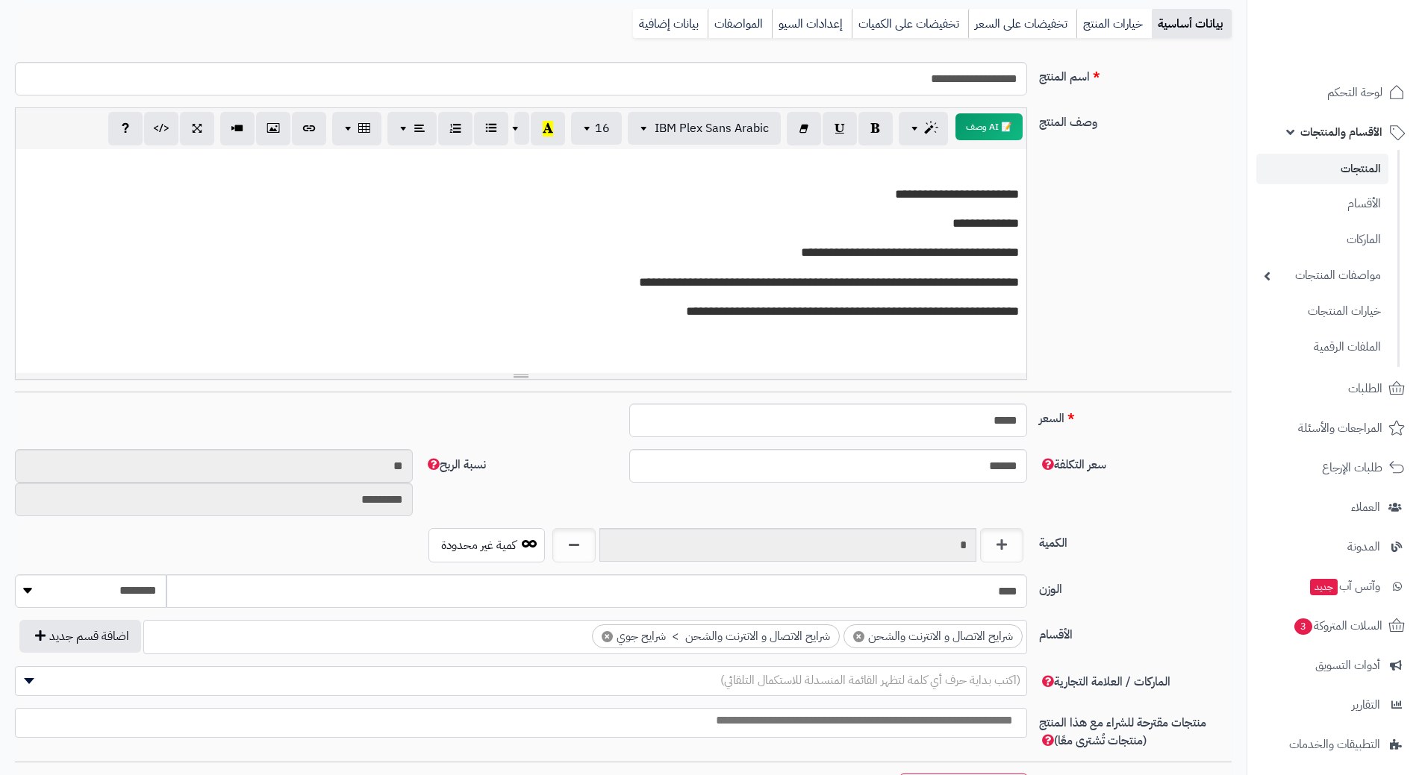
scroll to position [0, 0]
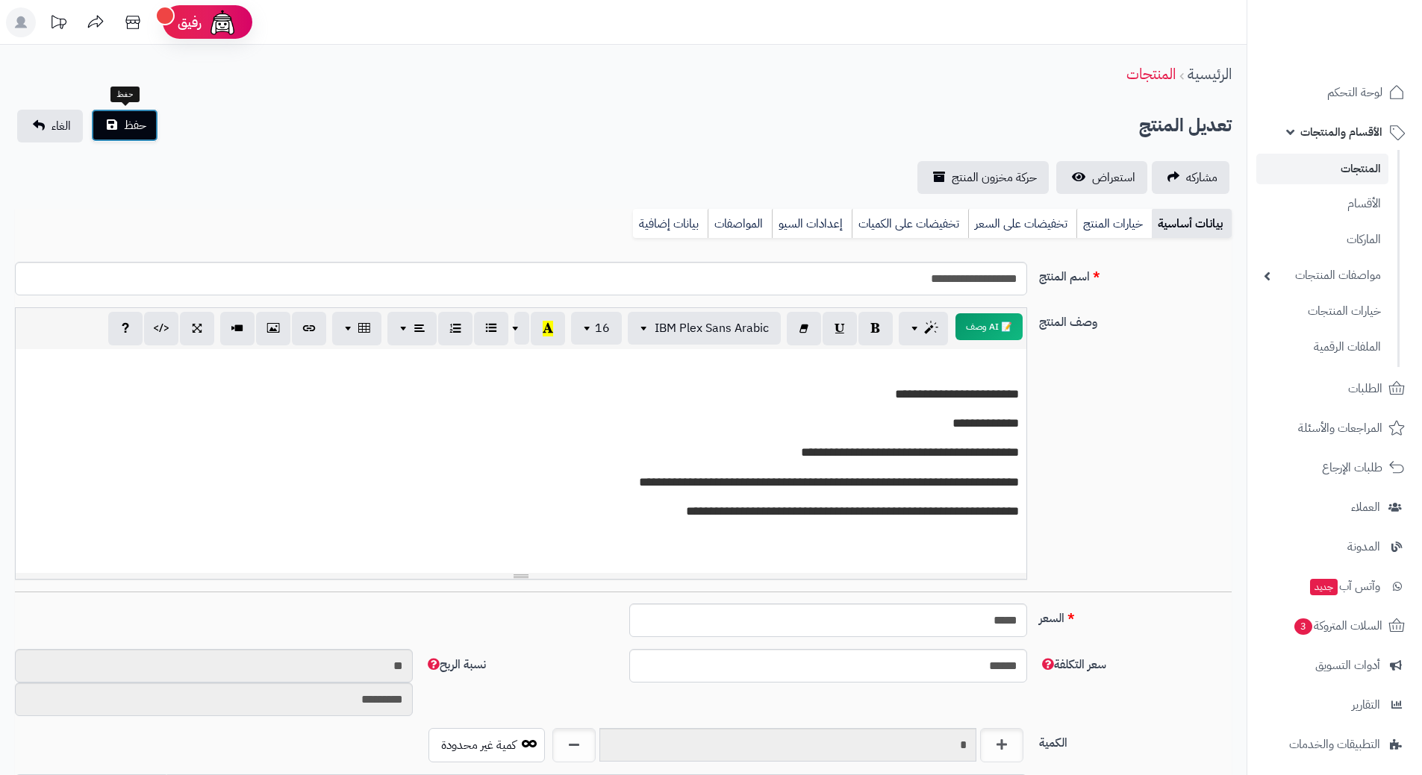
click at [138, 120] on span "حفظ" at bounding box center [135, 125] width 22 height 18
